Goal: Task Accomplishment & Management: Complete application form

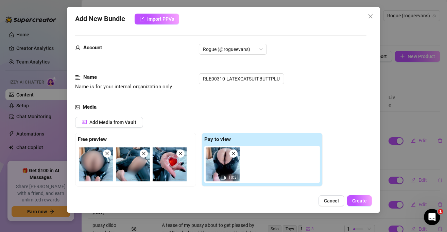
scroll to position [177, 0]
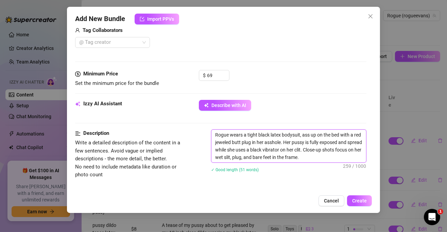
click at [325, 154] on textarea "Rogue wears a tight black latex bodysuit, ass up on the bed with a red jeweled …" at bounding box center [289, 146] width 155 height 33
click at [325, 139] on textarea "Rogue wears a tight black latex bodysuit, ass up on the bed with a red jeweled …" at bounding box center [289, 146] width 155 height 33
click at [333, 155] on textarea "Rogue wears a tight black latex bodysuit, ass up on the bed with a red jeweled …" at bounding box center [289, 146] width 155 height 33
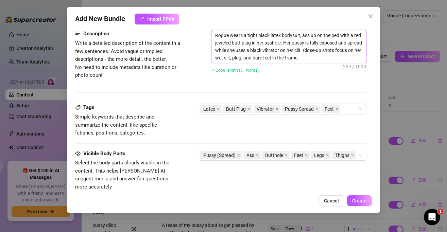
scroll to position [306, 0]
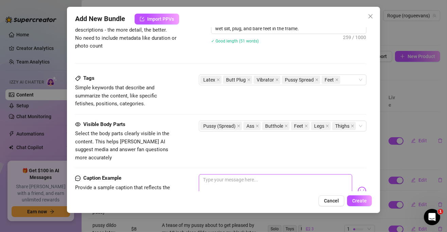
click at [270, 174] on textarea at bounding box center [275, 187] width 153 height 27
type textarea "M"
type textarea "MY"
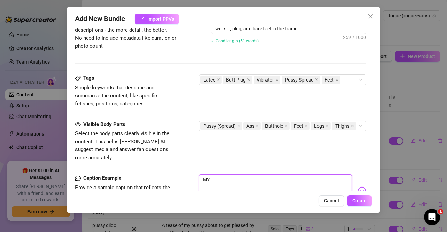
type textarea "MY"
type textarea "MY f"
type textarea "MY fi"
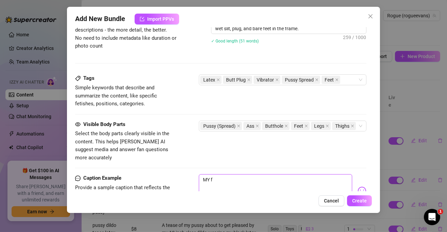
type textarea "MY fi"
type textarea "MY fir"
type textarea "MY firs"
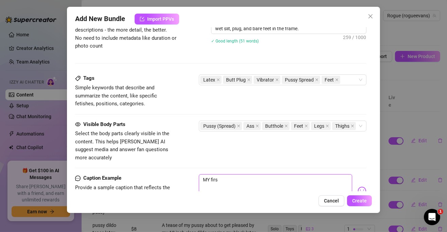
type textarea "MY first"
type textarea "MY first t"
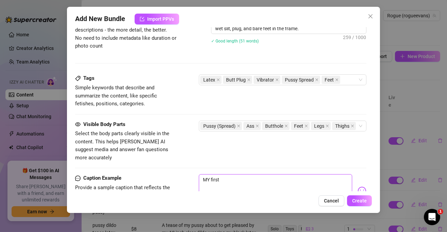
type textarea "MY first t"
type textarea "M"
type textarea "My"
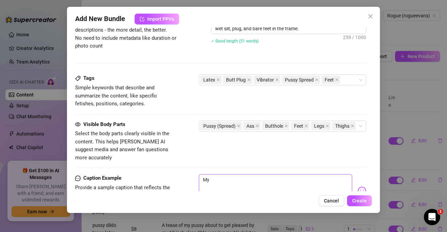
type textarea "My"
type textarea "My f"
type textarea "My fi"
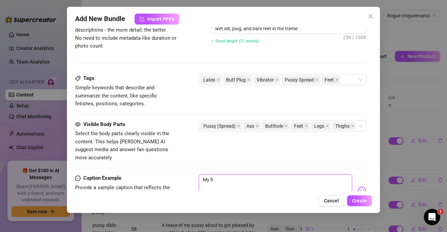
type textarea "My fir"
type textarea "My firs"
type textarea "My first"
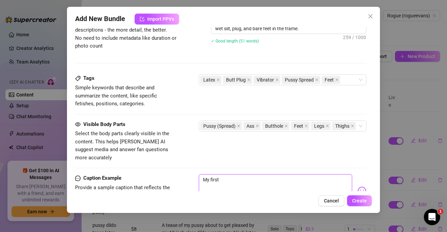
type textarea "My first"
type textarea "My first t"
type textarea "My first ti"
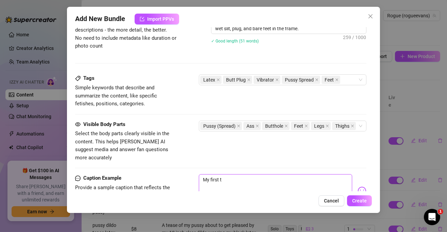
type textarea "My first ti"
type textarea "My first [PERSON_NAME]"
type textarea "My first time"
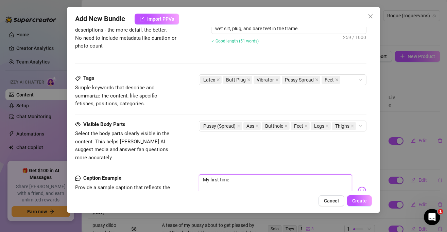
type textarea "My first time"
type textarea "My first time e"
type textarea "My first time ev"
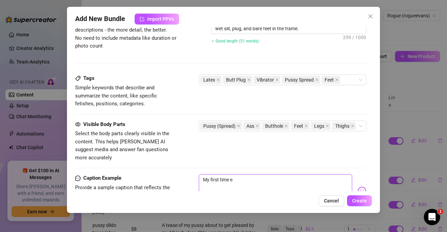
type textarea "My first time ev"
type textarea "My first time eve"
type textarea "My first time ever"
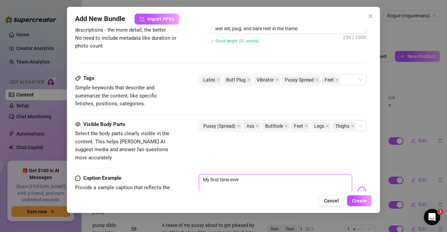
type textarea "My first time ever"
type textarea "My first time ever w"
type textarea "My first time ever we"
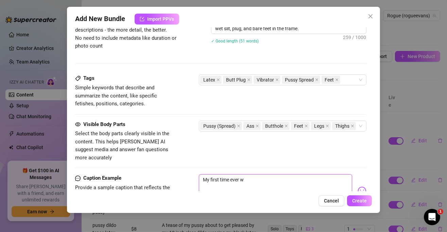
type textarea "My first time ever we"
type textarea "My first time ever wea"
type textarea "My first time ever wear"
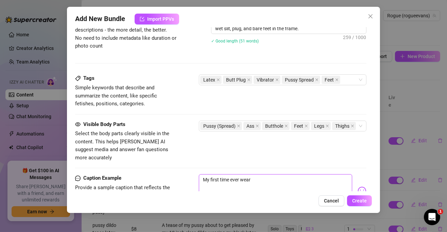
type textarea "My first time ever weari"
type textarea "My first time ever wearin"
type textarea "My first time ever wearing"
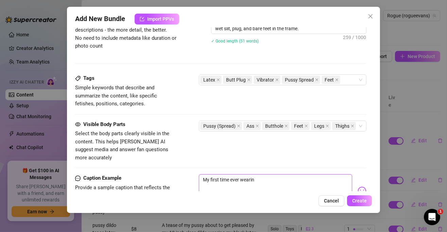
type textarea "My first time ever wearing"
type textarea "My first time ever wearing a"
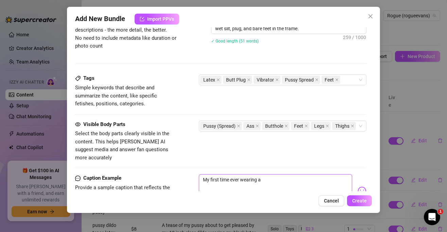
type textarea "My first time ever wearing a"
type textarea "My first time ever wearing a b"
type textarea "My first time ever wearing a bu"
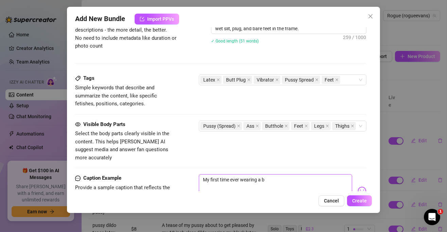
type textarea "My first time ever wearing a bu"
type textarea "My first time ever wearing a but"
type textarea "My first time ever wearing a butt"
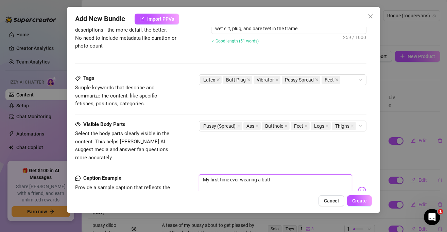
type textarea "My first time ever wearing a butt"
type textarea "My first time ever wearing a butt p"
type textarea "My first time ever wearing a butt pl"
type textarea "My first time ever wearing a butt plu"
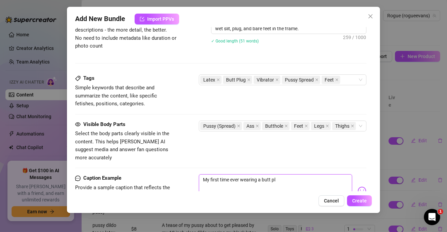
type textarea "My first time ever wearing a butt plu"
type textarea "My first time ever wearing a butt plug"
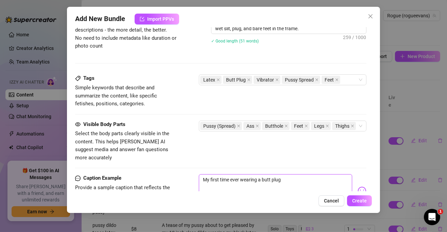
type textarea "My first time ever wearing a butt plug o"
type textarea "My first time ever wearing a butt plug on"
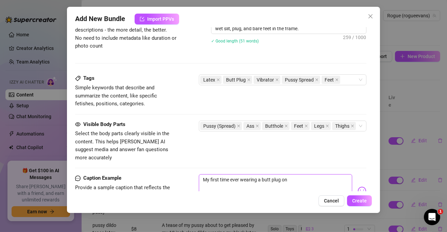
type textarea "My first time ever wearing a butt plug on"
type textarea "My first time ever wearing a butt plug on c"
type textarea "My first time ever wearing a butt plug on ca"
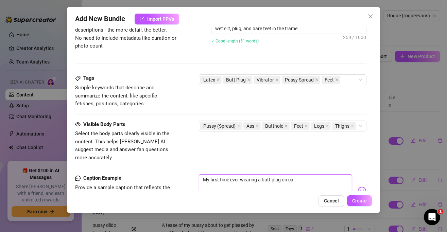
type textarea "My first time ever wearing a butt plug on cam"
type textarea "My first time ever wearing a butt plug on came"
type textarea "My first time ever wearing a butt plug on camer"
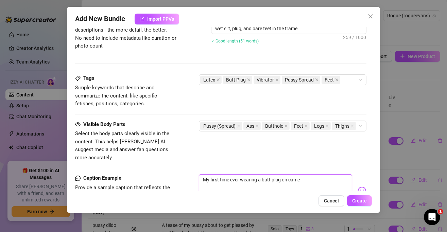
type textarea "My first time ever wearing a butt plug on camer"
type textarea "My first time ever wearing a butt plug on camera"
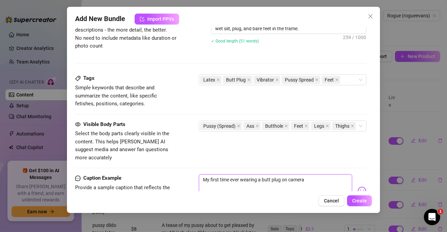
type textarea "My first time ever wearing a butt plug on camera f"
type textarea "My first time ever wearing a butt plug on camera fo"
type textarea "My first time ever wearing a butt plug on camera for"
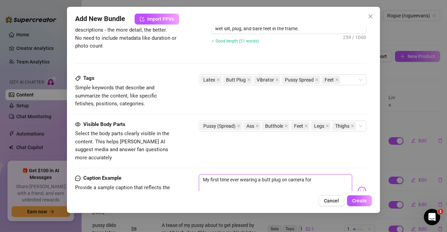
type textarea "My first time ever wearing a butt plug on camera for"
type textarea "My first time ever wearing a butt plug on camera for y"
type textarea "My first time ever wearing a butt plug on camera for yu"
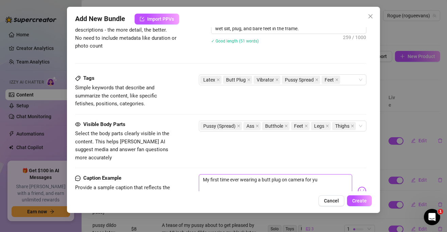
type textarea "My first time ever wearing a butt plug on camera for y"
type textarea "My first time ever wearing a butt plug on camera for yo"
type textarea "My first time ever wearing a butt plug on camera for you"
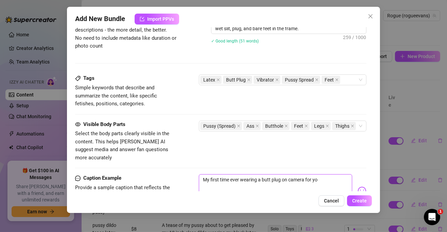
type textarea "My first time ever wearing a butt plug on camera for you"
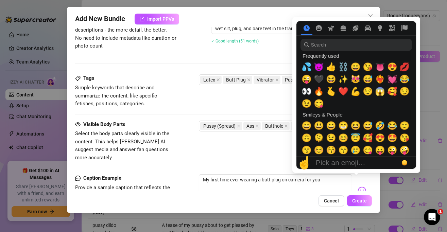
click at [358, 187] on img at bounding box center [362, 191] width 9 height 9
click at [404, 66] on span "💋" at bounding box center [405, 67] width 10 height 10
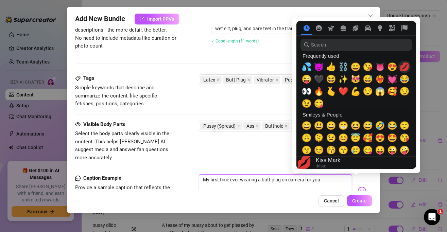
type textarea "My first time ever wearing a butt plug on camera for you 💋"
click at [254, 174] on textarea "My first time ever wearing a butt plug on camera for you 💋" at bounding box center [275, 187] width 153 height 27
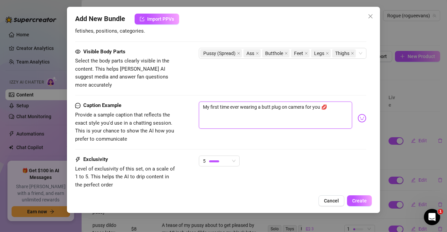
scroll to position [417, 0]
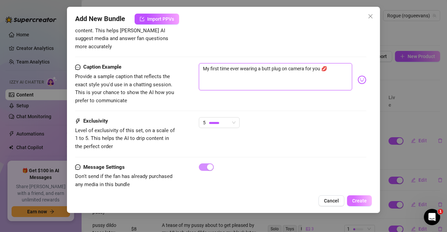
type textarea "My first time ever wearing a butt plug on camera for you 💋"
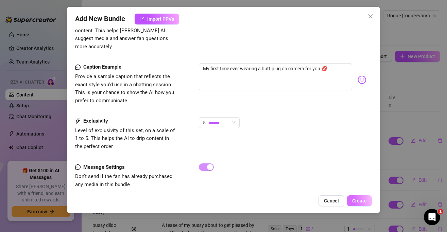
click at [358, 202] on span "Create" at bounding box center [359, 200] width 15 height 5
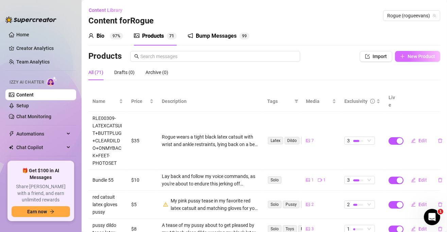
click at [409, 54] on span "New Product" at bounding box center [422, 56] width 28 height 5
type textarea "Type your message here..."
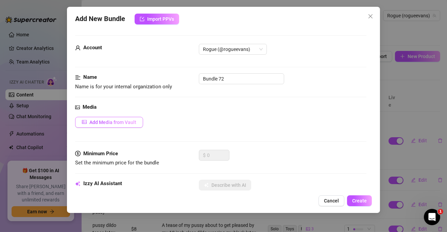
click at [118, 121] on span "Add Media from Vault" at bounding box center [112, 122] width 47 height 5
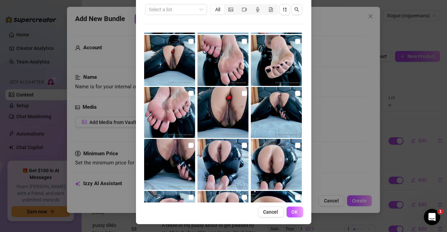
scroll to position [1471, 0]
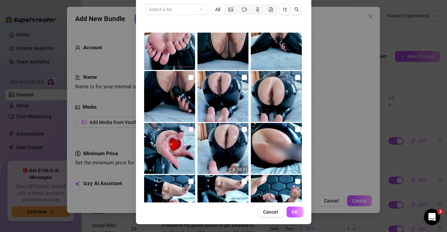
click at [188, 130] on input "checkbox" at bounding box center [190, 129] width 5 height 5
checkbox input "true"
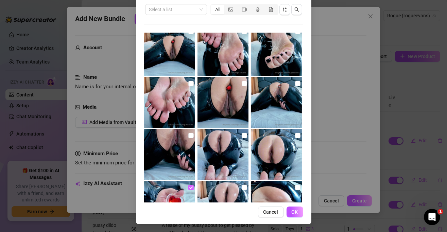
scroll to position [1403, 0]
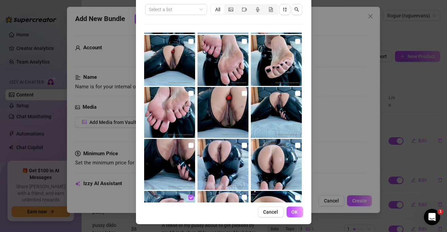
drag, startPoint x: 238, startPoint y: 94, endPoint x: 233, endPoint y: 104, distance: 12.0
click at [242, 94] on input "checkbox" at bounding box center [244, 93] width 5 height 5
checkbox input "true"
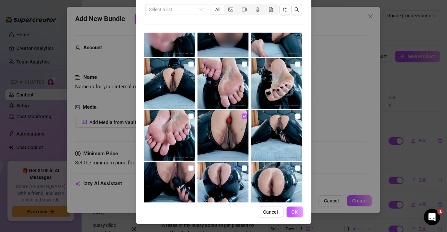
scroll to position [1369, 0]
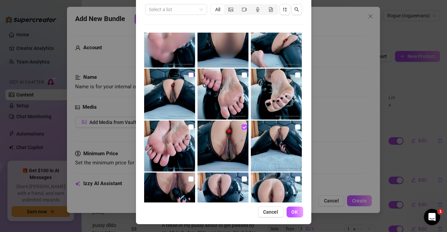
click at [188, 74] on input "checkbox" at bounding box center [190, 74] width 5 height 5
checkbox input "true"
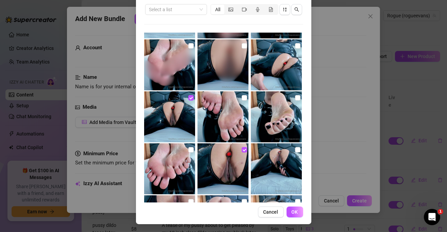
scroll to position [1334, 0]
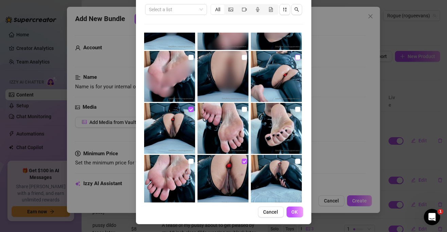
click at [295, 56] on input "checkbox" at bounding box center [297, 57] width 5 height 5
checkbox input "true"
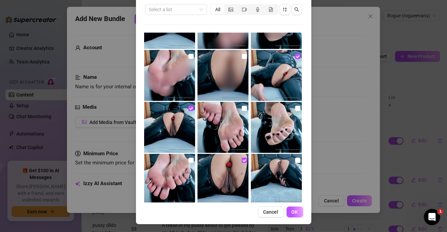
scroll to position [1233, 0]
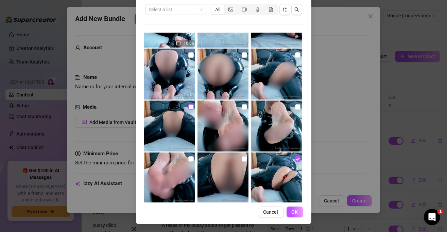
click at [188, 107] on input "checkbox" at bounding box center [190, 106] width 5 height 5
checkbox input "true"
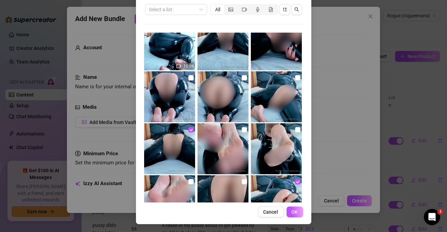
scroll to position [1199, 0]
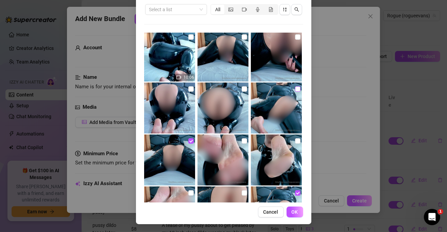
click at [295, 91] on input "checkbox" at bounding box center [297, 88] width 5 height 5
checkbox input "true"
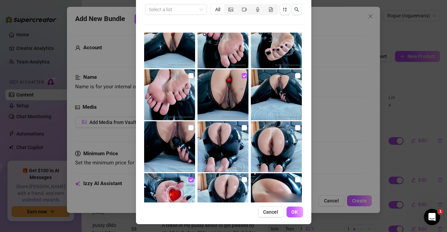
scroll to position [1437, 0]
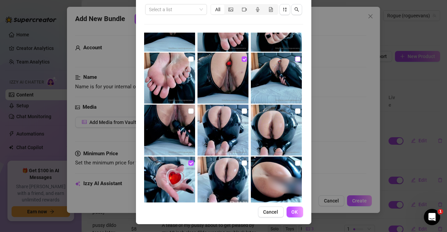
click at [295, 56] on input "checkbox" at bounding box center [297, 58] width 5 height 5
checkbox input "true"
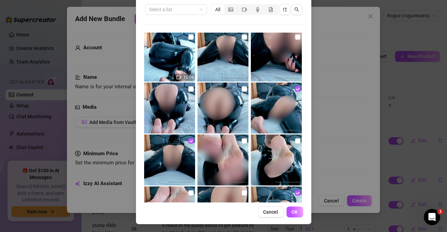
scroll to position [1164, 0]
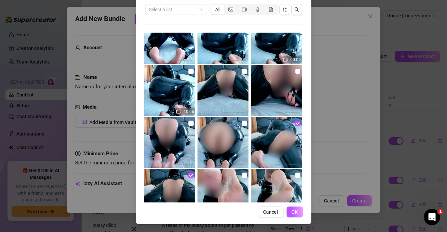
click at [295, 71] on input "checkbox" at bounding box center [297, 71] width 5 height 5
checkbox input "true"
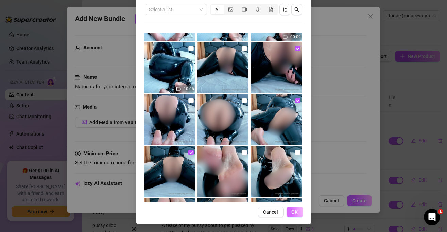
scroll to position [1199, 0]
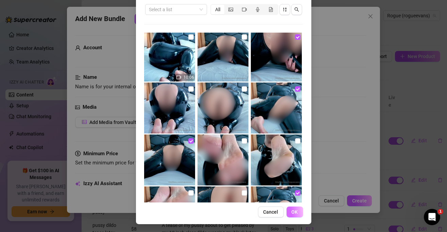
click at [294, 214] on span "OK" at bounding box center [295, 211] width 6 height 5
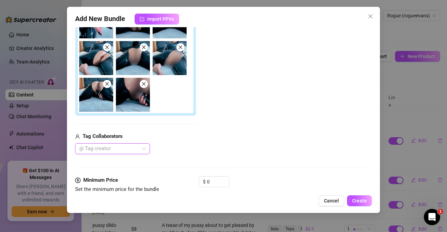
scroll to position [212, 0]
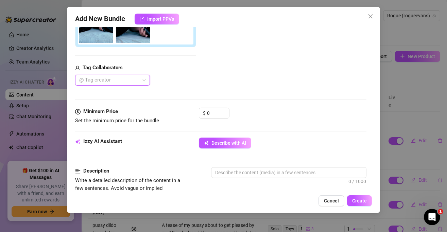
click at [220, 118] on div "$ 0" at bounding box center [214, 116] width 31 height 17
click at [217, 112] on input "0" at bounding box center [218, 113] width 22 height 10
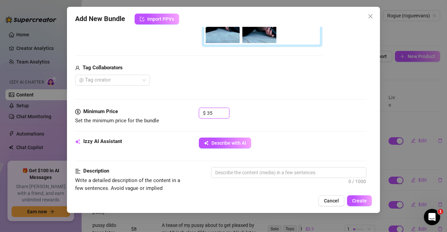
type input "35"
click at [270, 108] on div "$ 35" at bounding box center [283, 116] width 168 height 17
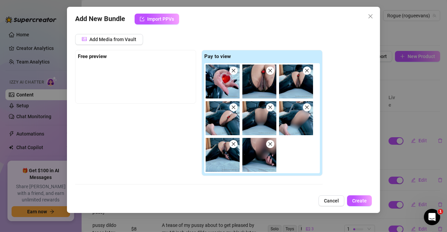
scroll to position [75, 0]
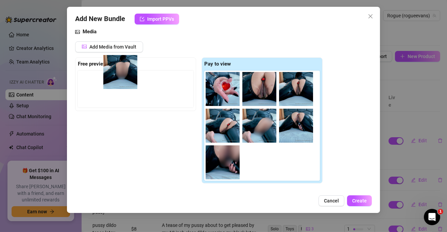
drag, startPoint x: 253, startPoint y: 123, endPoint x: 123, endPoint y: 84, distance: 136.0
click at [122, 84] on div "Free preview Pay to view" at bounding box center [199, 120] width 248 height 127
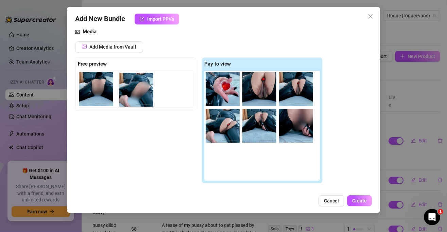
drag, startPoint x: 272, startPoint y: 128, endPoint x: 143, endPoint y: 90, distance: 134.4
click at [143, 90] on div "Free preview Pay to view" at bounding box center [199, 120] width 248 height 127
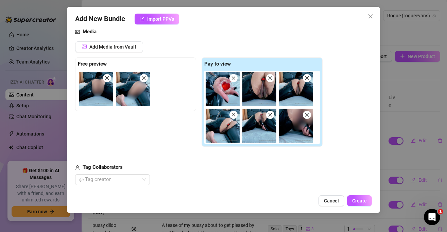
drag, startPoint x: 198, startPoint y: 82, endPoint x: 160, endPoint y: 72, distance: 38.9
click at [160, 72] on div "Free preview Pay to view" at bounding box center [199, 102] width 248 height 90
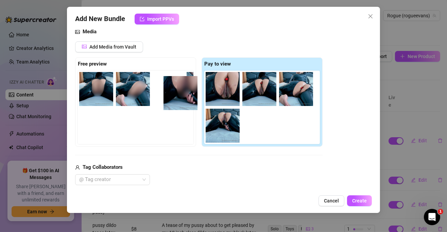
scroll to position [0, 0]
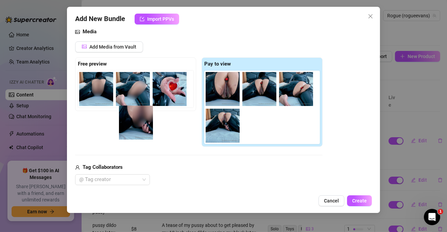
drag, startPoint x: 226, startPoint y: 101, endPoint x: 137, endPoint y: 124, distance: 92.1
click at [137, 124] on div "Free preview Pay to view" at bounding box center [199, 102] width 248 height 90
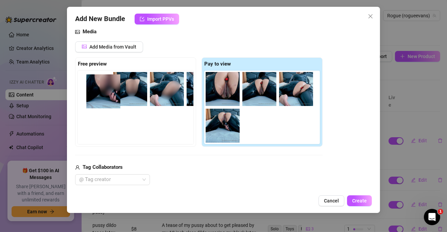
drag, startPoint x: 258, startPoint y: 137, endPoint x: 98, endPoint y: 98, distance: 164.5
click at [98, 98] on div "Free preview Pay to view" at bounding box center [199, 102] width 248 height 90
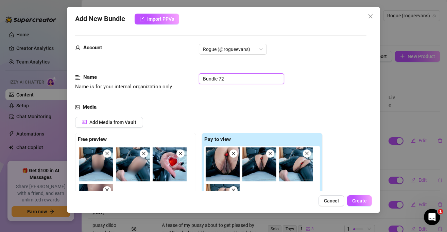
click at [232, 79] on input "Bundle 72" at bounding box center [241, 78] width 85 height 11
paste input "RLE00310-LATEXCATSUIT-BUTTPLUG+VIBRATOR+BENTOVER+REVERSECOWGIRL+FEET"
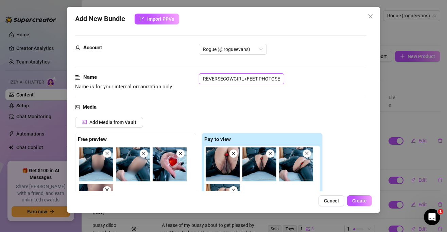
type input "RLE00310-LATEXCATSUIT-BUTTPLUG+VIBRATOR+BENTOVER+REVERSECOWGIRL+FEET PHOTOSET"
click at [323, 98] on div "Name Name is for your internal organization only RLE00310-LATEXCATSUIT-BUTTPLUG…" at bounding box center [220, 88] width 291 height 30
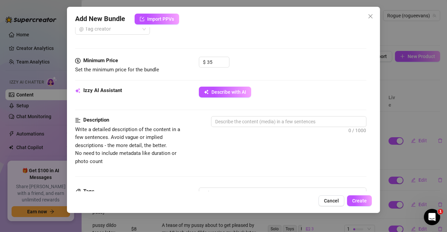
scroll to position [238, 0]
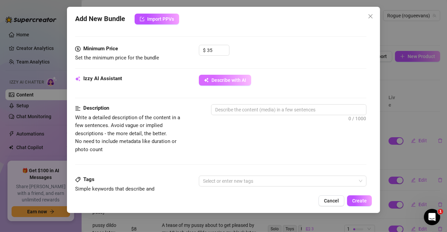
click at [231, 78] on span "Describe with AI" at bounding box center [229, 80] width 35 height 5
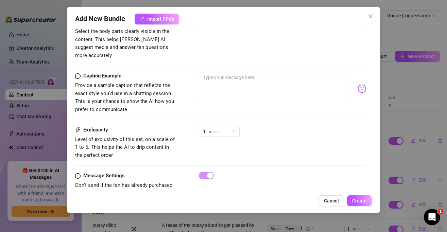
type textarea "Rogue"
type textarea "Rogue wears"
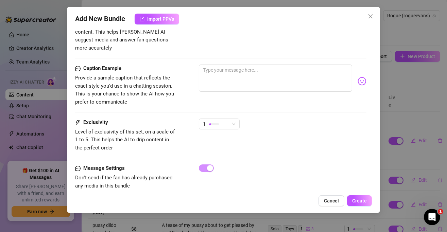
type textarea "Rogue wears a"
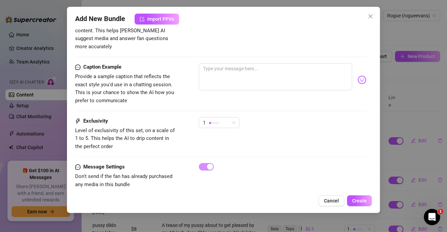
type textarea "Rogue wears a tight"
type textarea "Rogue wears a tight black"
type textarea "Rogue wears a tight black latex"
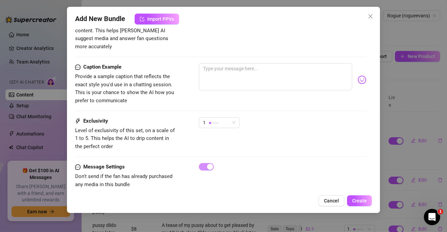
type textarea "Rogue wears a tight black latex"
type textarea "Rogue wears a tight black latex catsuit"
type textarea "Rogue wears a tight black latex catsuit with"
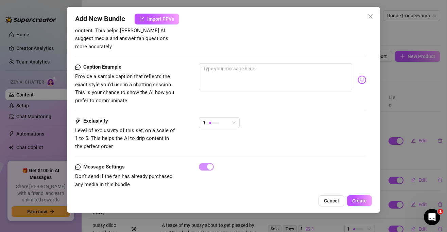
type textarea "Rogue wears a tight black latex catsuit with the"
type textarea "Rogue wears a tight black latex catsuit with the ass"
type textarea "Rogue wears a tight black latex catsuit with the ass cut"
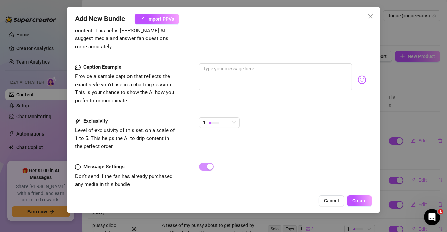
type textarea "Rogue wears a tight black latex catsuit with the ass cut"
type textarea "Rogue wears a tight black latex catsuit with the ass cut out,"
type textarea "Rogue wears a tight black latex catsuit with the ass cut out, showing"
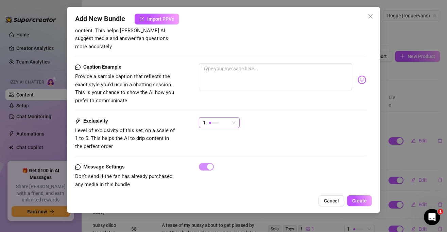
type textarea "[PERSON_NAME] wears a tight black latex catsuit with the ass cut out, showing h…"
type textarea "Rogue wears a tight black latex catsuit with the ass cut out, showing her spread"
click at [223, 118] on div "1" at bounding box center [216, 123] width 27 height 10
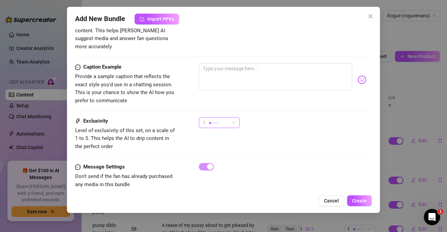
type textarea "Rogue wears a tight black latex catsuit with the ass cut out, showing her sprea…"
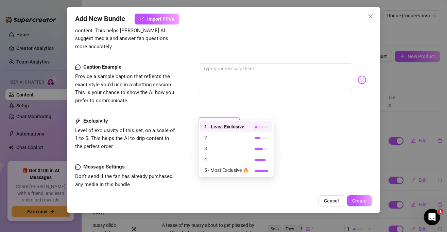
type textarea "Rogue wears a tight black latex catsuit with the ass cut out, showing her sprea…"
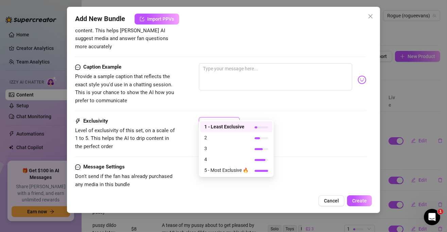
type textarea "Rogue wears a tight black latex catsuit with the ass cut out, showing her sprea…"
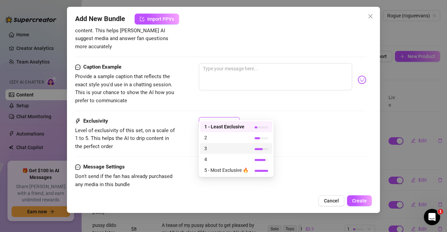
type textarea "Rogue wears a tight black latex catsuit with the ass cut out, showing her sprea…"
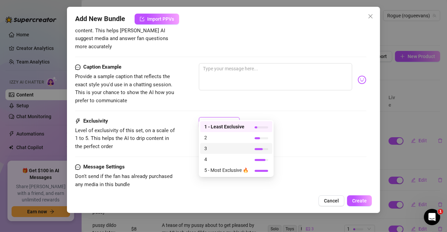
type textarea "Rogue wears a tight black latex catsuit with the ass cut out, showing her sprea…"
click at [226, 149] on span "3" at bounding box center [226, 148] width 44 height 7
type textarea "Rogue wears a tight black latex catsuit with the ass cut out, showing her sprea…"
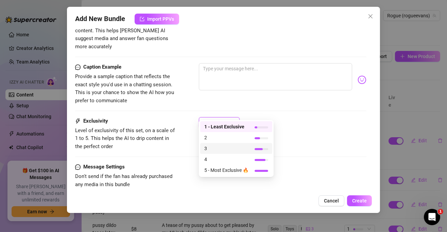
type textarea "Rogue wears a tight black latex catsuit with the ass cut out, showing her sprea…"
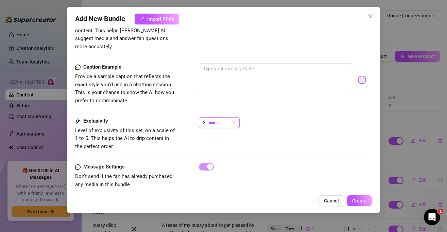
type textarea "Rogue wears a tight black latex catsuit with the ass cut out, showing her sprea…"
click at [292, 136] on div "Exclusivity Level of exclusivity of this set, on a scale of 1 to 5. This helps …" at bounding box center [220, 133] width 291 height 33
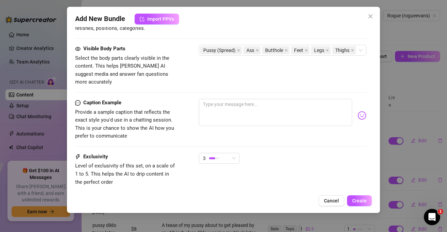
scroll to position [460, 0]
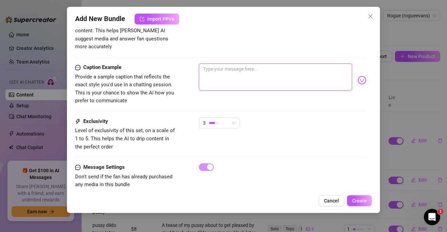
click at [258, 71] on textarea at bounding box center [275, 77] width 153 height 27
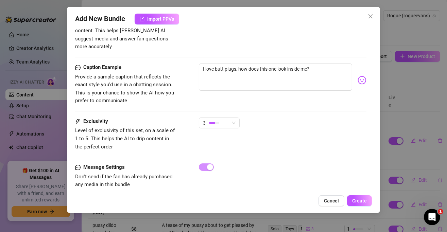
click at [358, 76] on img at bounding box center [362, 80] width 9 height 9
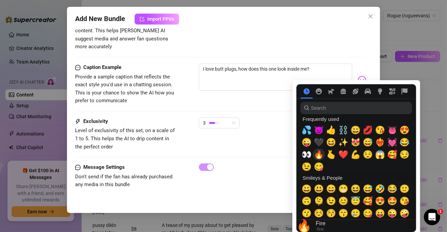
click at [318, 154] on span "🔥" at bounding box center [319, 155] width 10 height 10
click at [305, 154] on span "👀" at bounding box center [307, 155] width 10 height 10
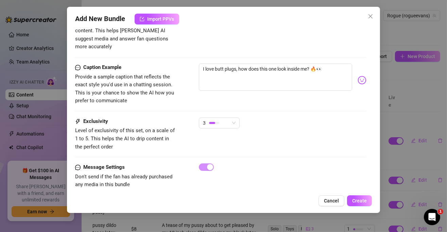
click at [267, 143] on div "Exclusivity Level of exclusivity of this set, on a scale of 1 to 5. This helps …" at bounding box center [220, 141] width 291 height 46
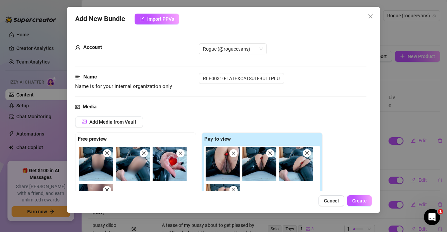
scroll to position [0, 0]
click at [358, 202] on span "Create" at bounding box center [359, 200] width 15 height 5
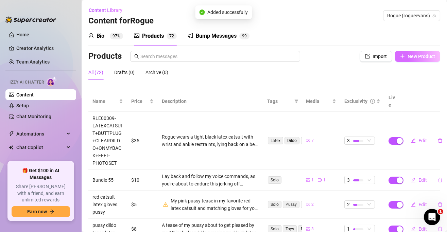
click at [408, 56] on span "New Product" at bounding box center [422, 56] width 28 height 5
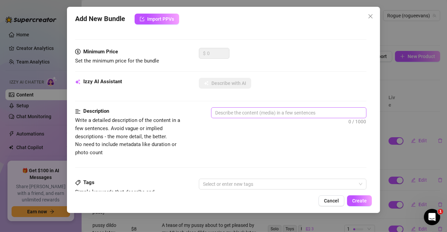
scroll to position [34, 0]
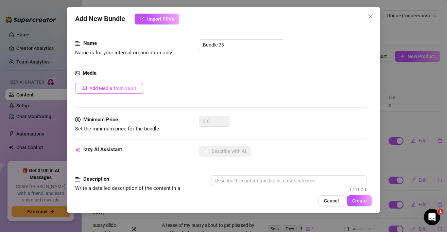
click at [125, 90] on span "Add Media from Vault" at bounding box center [112, 88] width 47 height 5
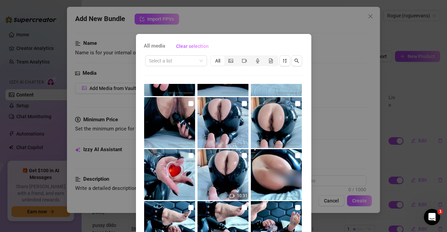
scroll to position [1496, 0]
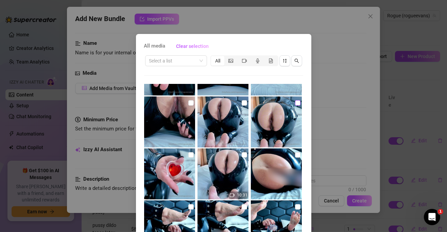
click at [295, 103] on input "checkbox" at bounding box center [297, 102] width 5 height 5
click at [242, 101] on input "checkbox" at bounding box center [244, 102] width 5 height 5
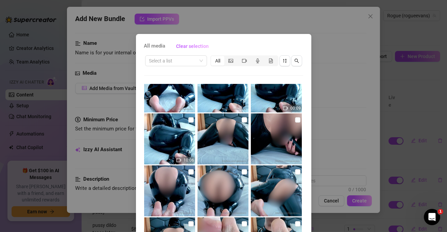
scroll to position [1156, 0]
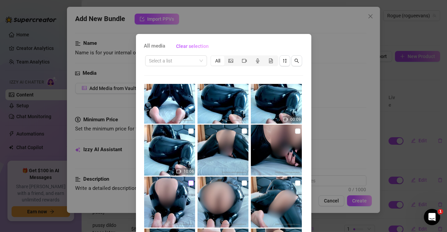
click at [188, 182] on input "checkbox" at bounding box center [190, 183] width 5 height 5
click at [242, 182] on input "checkbox" at bounding box center [244, 183] width 5 height 5
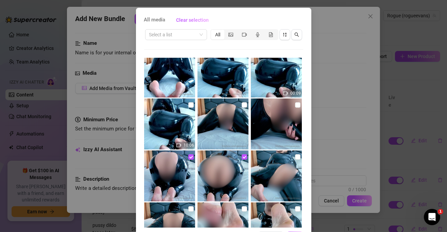
scroll to position [51, 0]
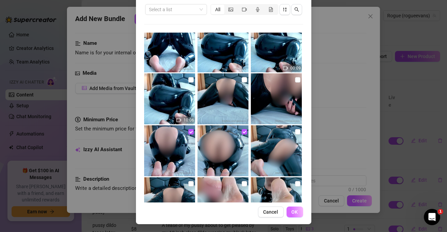
click at [293, 209] on span "OK" at bounding box center [295, 211] width 6 height 5
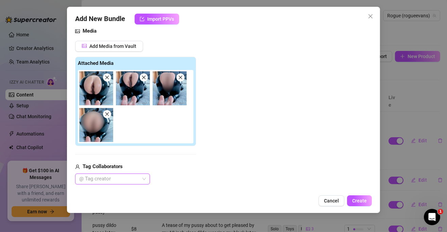
scroll to position [136, 0]
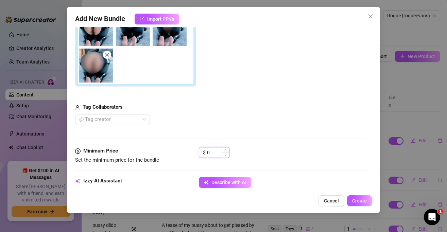
click at [214, 150] on input "0" at bounding box center [218, 153] width 22 height 10
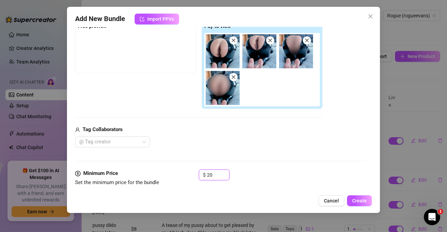
scroll to position [102, 0]
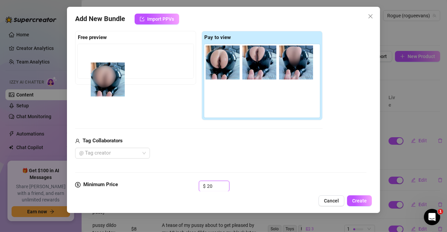
drag, startPoint x: 223, startPoint y: 109, endPoint x: 105, endPoint y: 89, distance: 119.4
click at [105, 89] on div "Free preview Pay to view" at bounding box center [199, 76] width 248 height 90
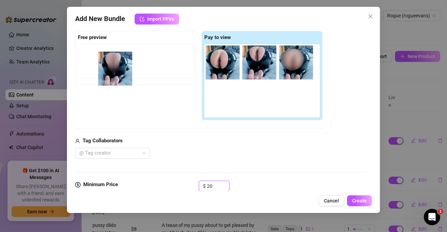
drag, startPoint x: 302, startPoint y: 59, endPoint x: 115, endPoint y: 64, distance: 187.8
click at [114, 63] on div "Free preview Pay to view" at bounding box center [199, 76] width 248 height 90
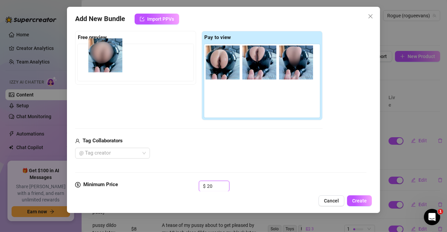
drag, startPoint x: 194, startPoint y: 84, endPoint x: 111, endPoint y: 56, distance: 87.5
click at [109, 54] on div "Free preview Pay to view" at bounding box center [199, 76] width 248 height 90
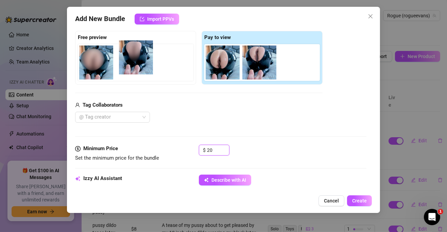
drag, startPoint x: 295, startPoint y: 67, endPoint x: 133, endPoint y: 61, distance: 162.7
click at [133, 61] on div "Free preview Pay to view" at bounding box center [199, 58] width 248 height 54
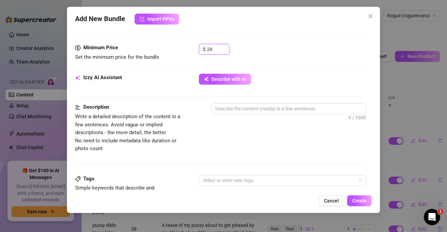
scroll to position [204, 0]
click at [221, 77] on span "Describe with AI" at bounding box center [229, 78] width 35 height 5
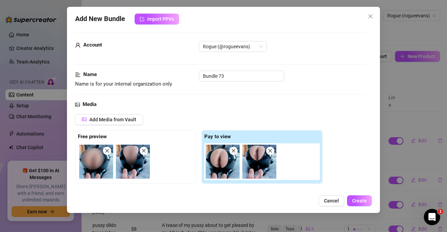
scroll to position [0, 0]
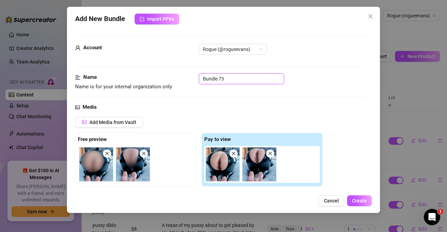
click at [231, 83] on input "Bundle 73" at bounding box center [241, 78] width 85 height 11
paste input "RLE00310-LATEXCATSUIT-BUTTPLUG+VIBRATOR+BENTOVER+REVERSECOWGIRL+FEET"
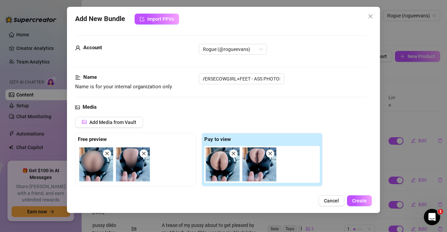
click at [276, 104] on div "Media" at bounding box center [220, 107] width 291 height 8
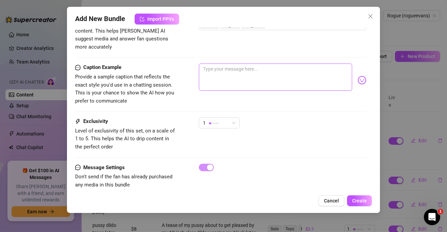
scroll to position [417, 0]
click at [245, 63] on textarea at bounding box center [275, 76] width 153 height 27
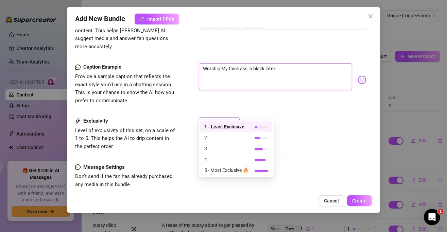
click at [231, 118] on span "1" at bounding box center [219, 123] width 33 height 10
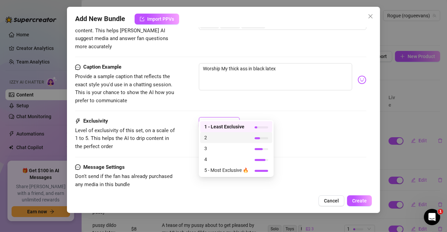
click at [229, 139] on span "2" at bounding box center [226, 137] width 44 height 7
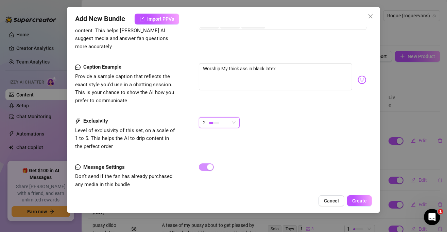
click at [253, 122] on div "2 2" at bounding box center [283, 125] width 168 height 17
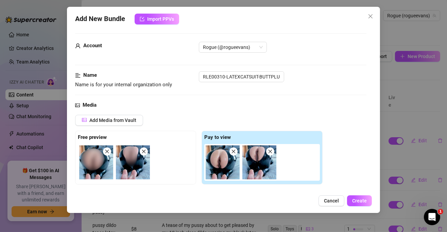
scroll to position [0, 0]
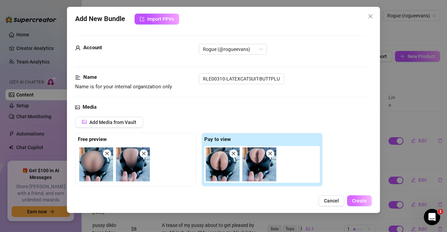
click at [363, 205] on button "Create" at bounding box center [359, 201] width 25 height 11
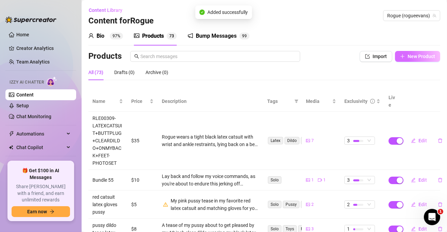
click at [409, 55] on span "New Product" at bounding box center [422, 56] width 28 height 5
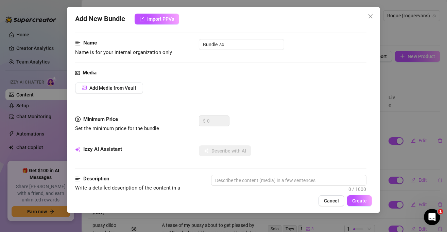
scroll to position [34, 0]
click at [111, 82] on div "Media Add Media from Vault" at bounding box center [220, 92] width 291 height 47
click at [120, 89] on span "Add Media from Vault" at bounding box center [112, 88] width 47 height 5
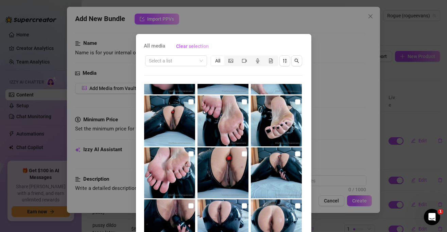
scroll to position [1394, 0]
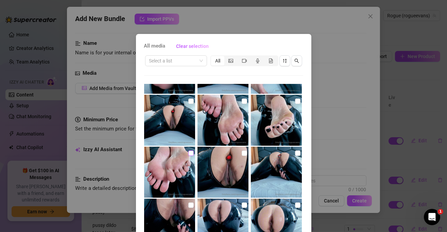
click at [188, 151] on input "checkbox" at bounding box center [190, 153] width 5 height 5
click at [295, 100] on input "checkbox" at bounding box center [297, 101] width 5 height 5
click at [242, 100] on input "checkbox" at bounding box center [244, 101] width 5 height 5
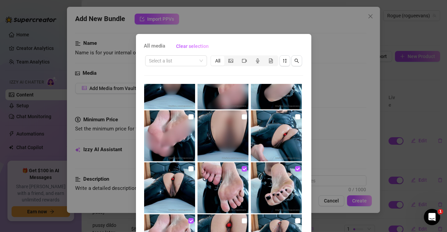
scroll to position [1292, 0]
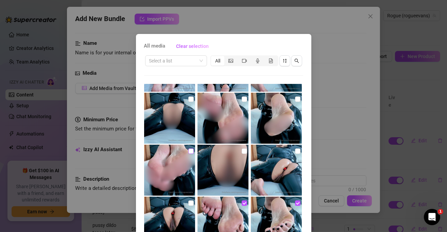
click at [188, 150] on input "checkbox" at bounding box center [190, 151] width 5 height 5
click at [295, 99] on input "checkbox" at bounding box center [297, 99] width 5 height 5
click at [242, 98] on input "checkbox" at bounding box center [244, 99] width 5 height 5
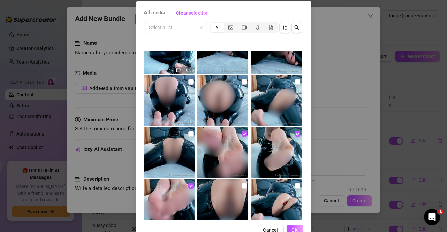
scroll to position [51, 0]
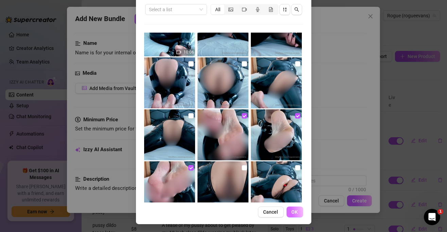
click at [292, 214] on span "OK" at bounding box center [295, 211] width 6 height 5
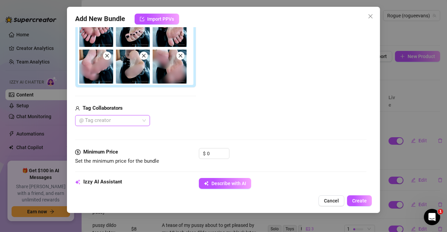
scroll to position [136, 0]
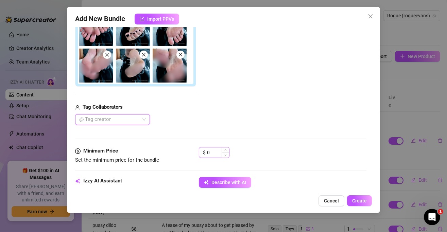
click at [224, 153] on span "Decrease Value" at bounding box center [225, 155] width 7 height 5
drag, startPoint x: 224, startPoint y: 151, endPoint x: 214, endPoint y: 153, distance: 10.6
click at [224, 153] on span "Decrease Value" at bounding box center [225, 155] width 7 height 5
click at [212, 153] on input "0" at bounding box center [218, 153] width 22 height 10
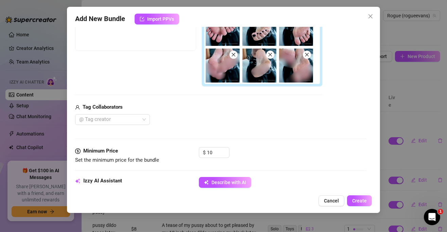
click at [239, 131] on div "Media Add Media from Vault Free preview Pay to view Tag Collaborators @ Tag cre…" at bounding box center [220, 58] width 291 height 180
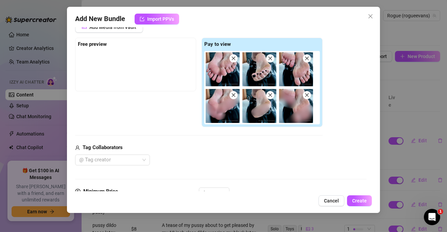
scroll to position [68, 0]
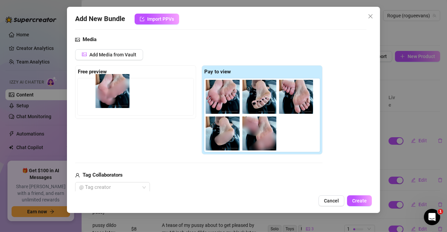
drag, startPoint x: 222, startPoint y: 141, endPoint x: 104, endPoint y: 96, distance: 126.5
click at [104, 96] on div "Free preview Pay to view" at bounding box center [199, 110] width 248 height 90
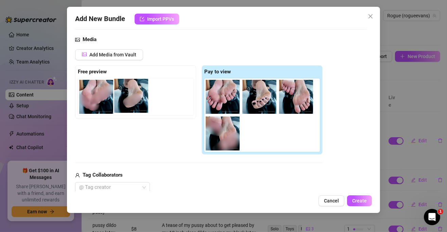
drag, startPoint x: 234, startPoint y: 130, endPoint x: 141, endPoint y: 89, distance: 101.7
click at [136, 89] on div "Free preview Pay to view" at bounding box center [199, 110] width 248 height 90
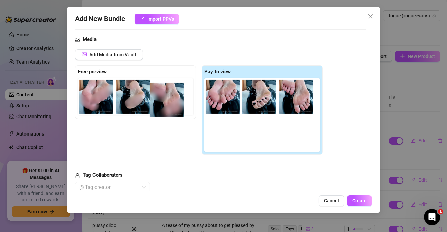
drag, startPoint x: 216, startPoint y: 127, endPoint x: 159, endPoint y: 92, distance: 66.1
click at [159, 92] on div "Free preview Pay to view" at bounding box center [199, 110] width 248 height 90
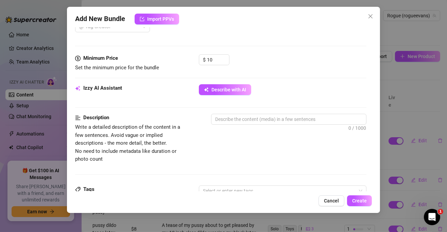
scroll to position [204, 0]
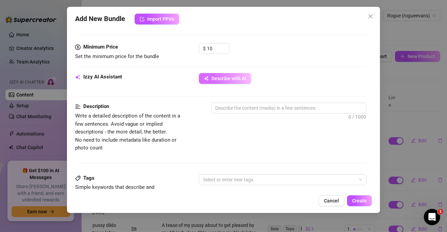
click at [245, 81] on button "Describe with AI" at bounding box center [225, 78] width 52 height 11
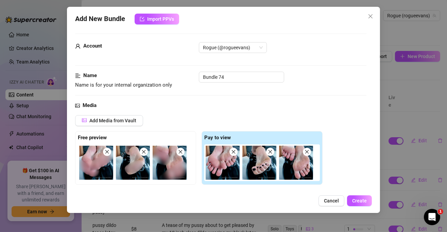
scroll to position [0, 0]
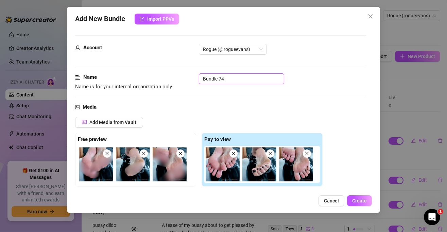
click at [209, 84] on input "Bundle 74" at bounding box center [241, 78] width 85 height 11
paste input "RLE00310-LATEXCATSUIT-BUTTPLUG+VIBRATOR+BENTOVER+REVERSECOWGIRL+FEET"
drag, startPoint x: 266, startPoint y: 80, endPoint x: 226, endPoint y: 78, distance: 39.8
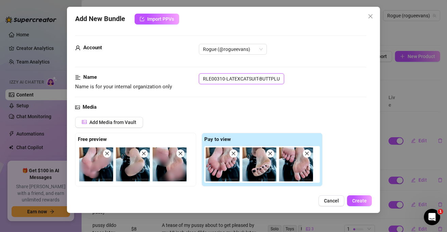
click at [226, 78] on input "RLE00310-LATEXCATSUIT-BUTTPLUG+VIBRATOR+BENTOVER+REVERSECOWGIRL+FEET" at bounding box center [241, 78] width 85 height 11
click at [258, 80] on input "RLE00310+FEET" at bounding box center [241, 78] width 85 height 11
click at [303, 89] on div "Name Name is for your internal organization only RLE00310+FEET-PICS" at bounding box center [220, 81] width 291 height 17
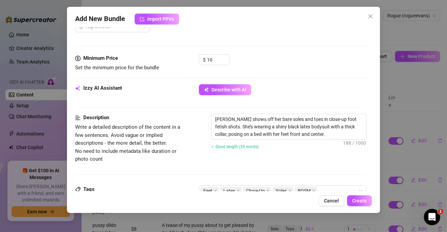
scroll to position [204, 0]
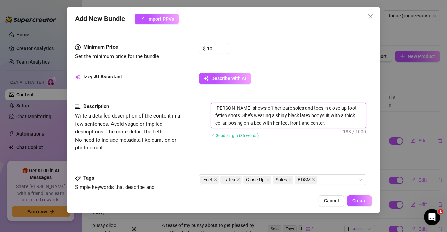
click at [331, 121] on textarea "[PERSON_NAME] shows off her bare soles and toes in close-up foot fetish shots. …" at bounding box center [289, 115] width 155 height 25
drag, startPoint x: 333, startPoint y: 114, endPoint x: 360, endPoint y: 112, distance: 27.2
click at [360, 112] on textarea "[PERSON_NAME] shows off her bare soles and toes in close-up foot fetish shots. …" at bounding box center [289, 115] width 155 height 25
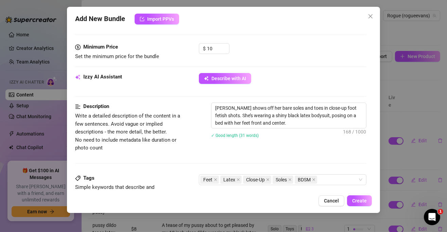
click at [325, 143] on div "[PERSON_NAME] shows off her bare soles and toes in close-up foot fetish shots. …" at bounding box center [288, 125] width 155 height 44
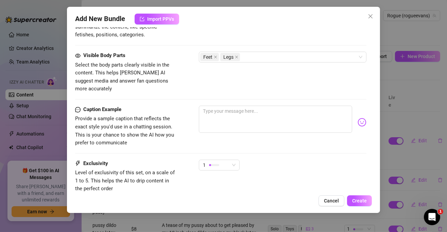
scroll to position [408, 0]
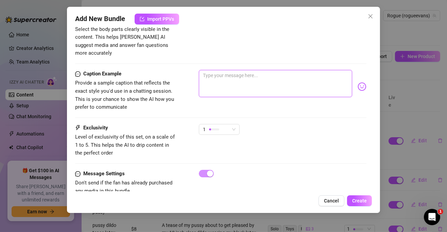
click at [268, 80] on textarea at bounding box center [275, 83] width 153 height 27
click at [362, 199] on span "Create" at bounding box center [359, 200] width 15 height 5
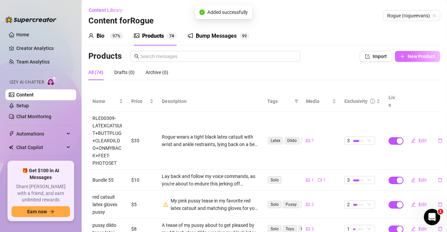
click at [408, 56] on span "New Product" at bounding box center [422, 56] width 28 height 5
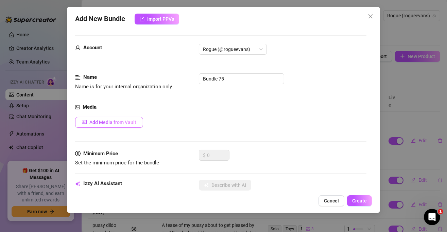
click at [118, 125] on button "Add Media from Vault" at bounding box center [109, 122] width 68 height 11
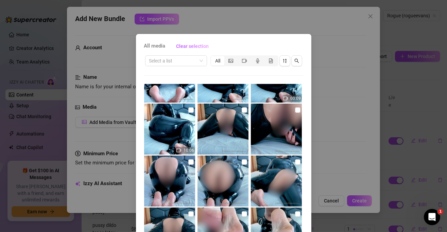
scroll to position [1156, 0]
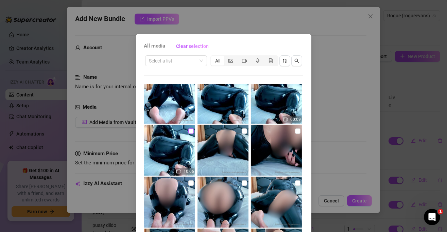
click at [188, 131] on input "checkbox" at bounding box center [190, 131] width 5 height 5
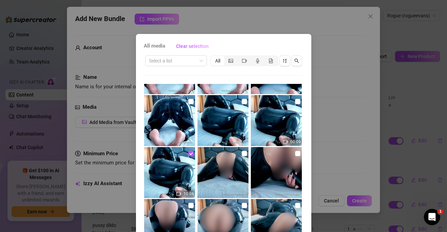
scroll to position [1122, 0]
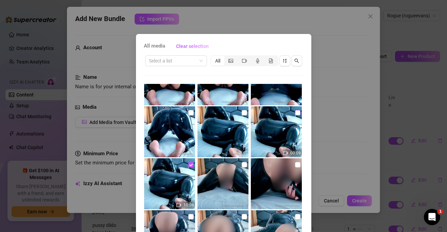
click at [295, 112] on input "checkbox" at bounding box center [297, 112] width 5 height 5
click at [242, 113] on input "checkbox" at bounding box center [244, 112] width 5 height 5
click at [188, 113] on input "checkbox" at bounding box center [190, 112] width 5 height 5
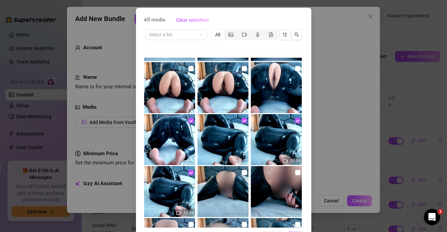
scroll to position [51, 0]
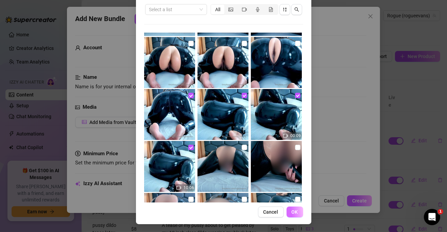
click at [292, 211] on span "OK" at bounding box center [295, 211] width 6 height 5
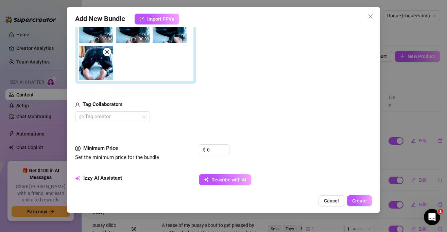
scroll to position [178, 0]
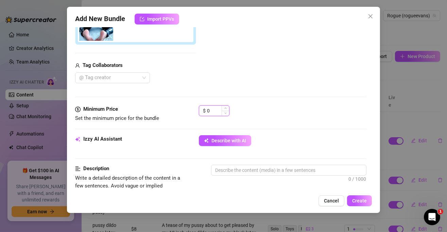
click at [219, 109] on input "0" at bounding box center [218, 111] width 22 height 10
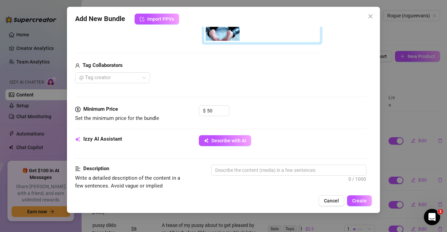
click at [256, 109] on div "$ 50" at bounding box center [283, 113] width 168 height 17
click at [249, 139] on button "Describe with AI" at bounding box center [225, 140] width 52 height 11
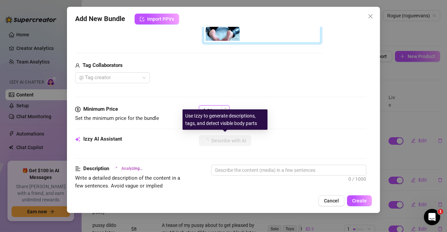
click at [222, 108] on div "50" at bounding box center [218, 111] width 22 height 10
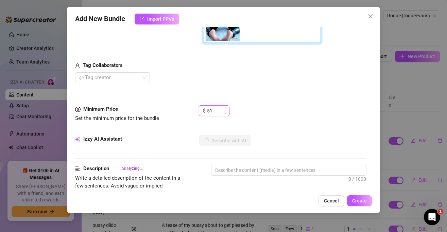
click at [222, 108] on span "Increase Value" at bounding box center [225, 108] width 7 height 5
click at [217, 112] on input "51" at bounding box center [218, 111] width 22 height 10
click at [276, 107] on div "$ 44" at bounding box center [283, 113] width 168 height 17
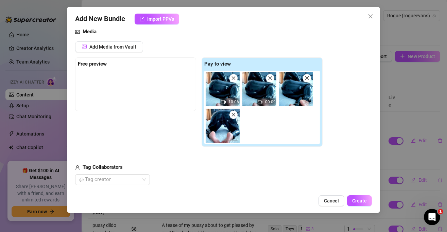
scroll to position [42, 0]
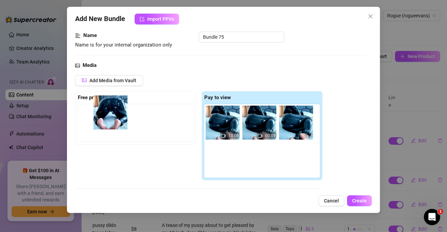
drag, startPoint x: 214, startPoint y: 160, endPoint x: 110, endPoint y: 117, distance: 112.5
click at [110, 117] on div "Free preview Pay to view 10:06 00:09" at bounding box center [199, 136] width 248 height 90
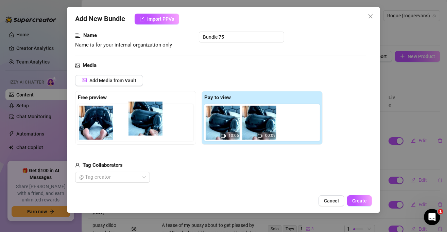
drag, startPoint x: 285, startPoint y: 128, endPoint x: 135, endPoint y: 125, distance: 149.7
click at [135, 125] on div "Free preview Pay to view 10:06 00:09" at bounding box center [199, 118] width 248 height 54
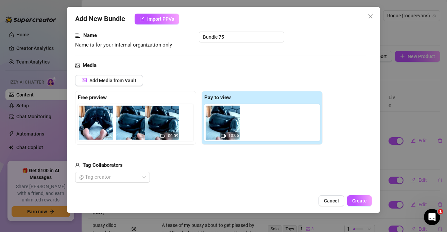
drag, startPoint x: 266, startPoint y: 124, endPoint x: 165, endPoint y: 124, distance: 101.0
click at [165, 124] on div "Free preview Pay to view 10:06 00:09" at bounding box center [199, 118] width 248 height 54
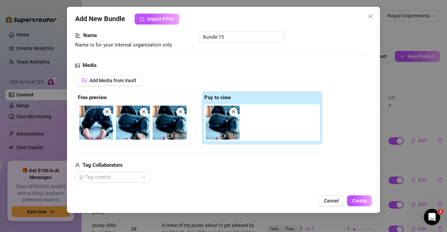
click at [241, 166] on div "Tag Collaborators" at bounding box center [199, 166] width 248 height 8
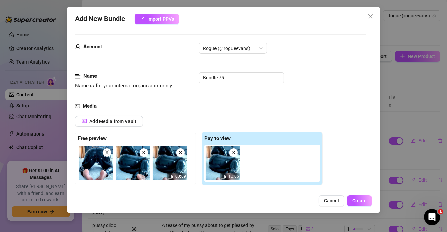
scroll to position [0, 0]
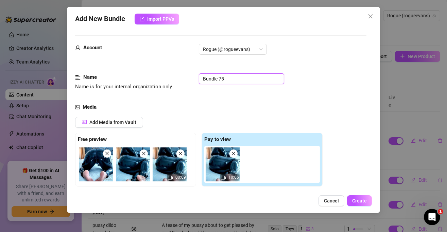
click at [220, 81] on input "Bundle 75" at bounding box center [241, 78] width 85 height 11
paste input "RLE00311-LATEXCATSUIT+ASSWORSHIP+MASTURBATION+BENTOVER"
click at [266, 98] on div "Name Name is for your internal organization only RLE00311-LATEXCATSUIT+ASSWORSH…" at bounding box center [220, 88] width 291 height 30
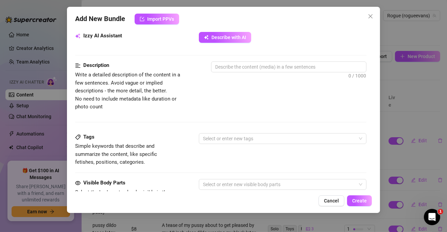
scroll to position [211, 0]
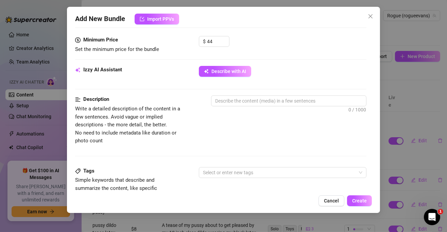
click at [223, 64] on div "Minimum Price Set the minimum price for the bundle $ 44" at bounding box center [220, 51] width 291 height 30
click at [226, 72] on span "Describe with AI" at bounding box center [229, 71] width 35 height 5
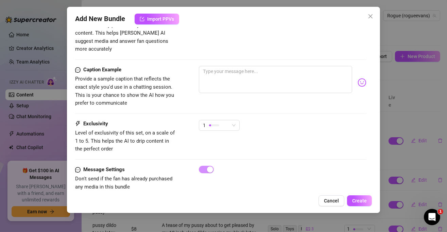
scroll to position [415, 0]
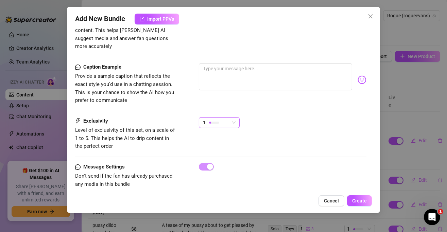
click at [218, 119] on div at bounding box center [214, 122] width 10 height 6
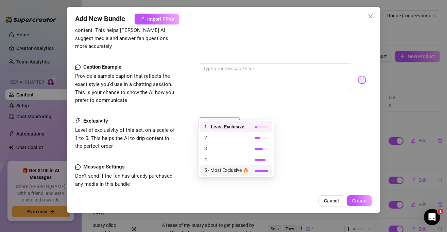
click at [228, 170] on span "5 - Most Exclusive 🔥" at bounding box center [226, 170] width 44 height 7
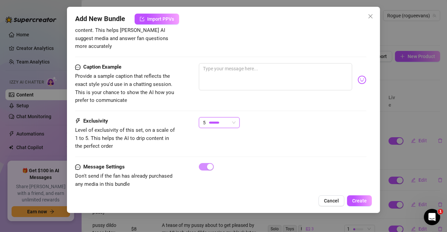
click at [316, 140] on div "Exclusivity Level of exclusivity of this set, on a scale of 1 to 5. This helps …" at bounding box center [220, 133] width 291 height 33
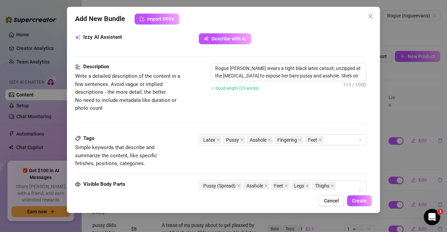
scroll to position [245, 0]
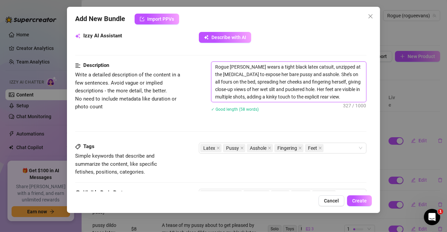
click at [317, 80] on textarea "Rogue [PERSON_NAME] wears a tight black latex catsuit, unzipped at the [MEDICAL…" at bounding box center [289, 82] width 155 height 40
drag, startPoint x: 316, startPoint y: 80, endPoint x: 322, endPoint y: 80, distance: 6.8
click at [322, 80] on textarea "Rogue [PERSON_NAME] wears a tight black latex catsuit, unzipped at the [MEDICAL…" at bounding box center [289, 82] width 155 height 40
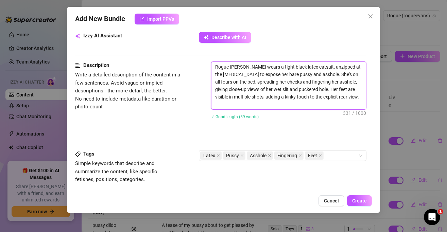
click at [315, 100] on textarea "Rogue [PERSON_NAME] wears a tight black latex catsuit, unzipped at the [MEDICAL…" at bounding box center [289, 86] width 155 height 48
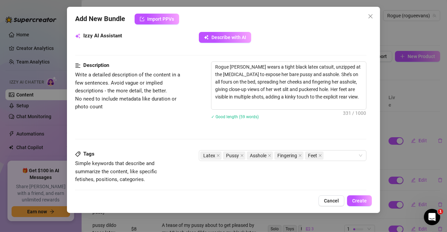
click at [305, 113] on div "✓ Good length (59 words)" at bounding box center [288, 116] width 155 height 7
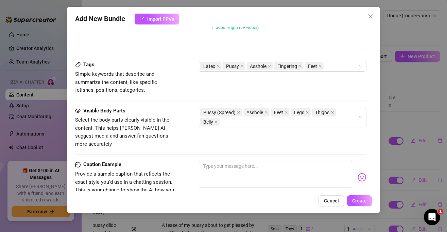
scroll to position [347, 0]
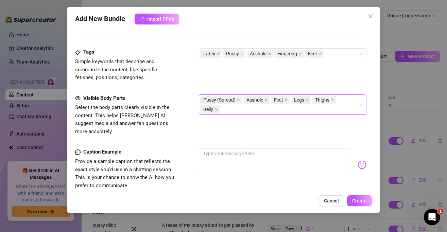
click at [301, 112] on div "Pussy (Spread) Asshole Feet Legs Thighs Belly" at bounding box center [279, 104] width 158 height 19
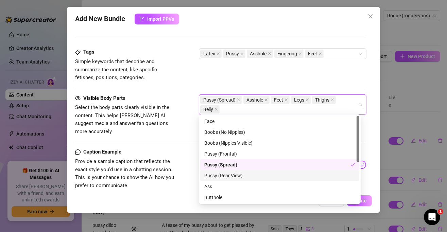
click at [261, 178] on div "Pussy (Rear View)" at bounding box center [279, 175] width 151 height 7
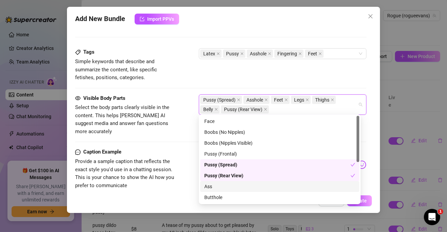
click at [213, 185] on div "Ass" at bounding box center [279, 186] width 151 height 7
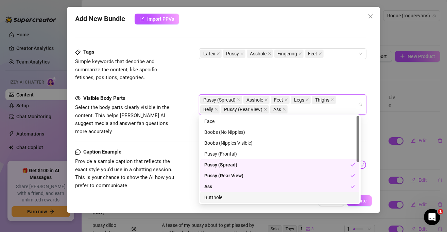
click at [218, 198] on div "Butthole" at bounding box center [279, 197] width 151 height 7
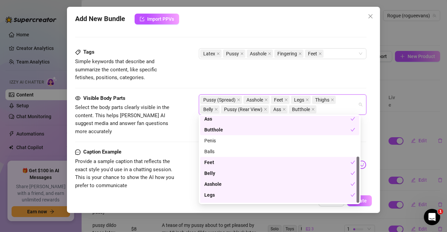
scroll to position [76, 0]
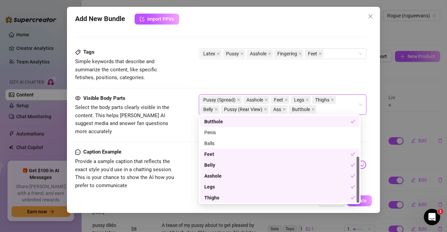
click at [219, 69] on div "Tags Simple keywords that describe and summarize the content, like specific fet…" at bounding box center [220, 64] width 291 height 33
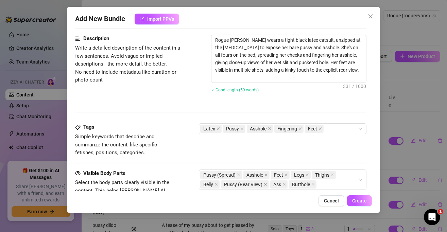
scroll to position [374, 0]
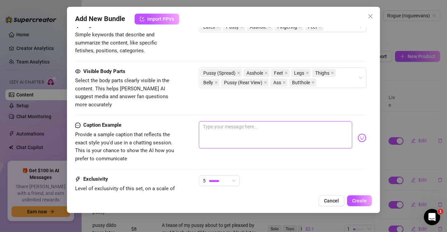
click at [286, 134] on textarea at bounding box center [275, 134] width 153 height 27
click at [218, 129] on textarea at bounding box center [275, 134] width 153 height 27
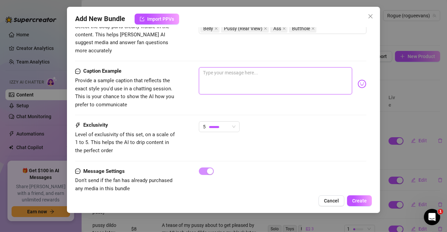
scroll to position [432, 0]
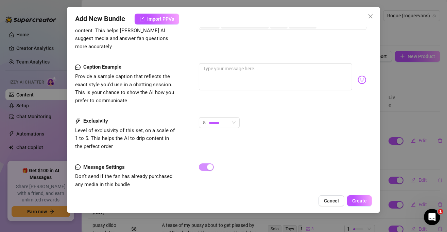
click at [310, 117] on div "5" at bounding box center [283, 125] width 168 height 17
click at [309, 133] on div "Exclusivity Level of exclusivity of this set, on a scale of 1 to 5. This helps …" at bounding box center [220, 133] width 291 height 33
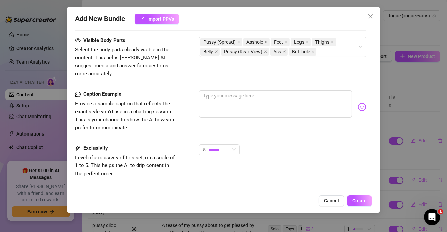
scroll to position [364, 0]
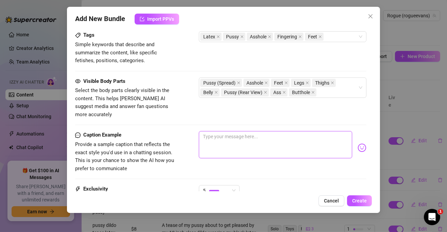
click at [264, 138] on textarea at bounding box center [275, 144] width 153 height 27
click at [251, 139] on textarea at bounding box center [275, 144] width 153 height 27
click at [289, 138] on textarea at bounding box center [275, 144] width 153 height 27
click at [272, 134] on textarea at bounding box center [275, 144] width 153 height 27
click at [303, 134] on textarea "The best latex ass worship [DEMOGRAPHIC_DATA] I've ever made" at bounding box center [275, 144] width 153 height 27
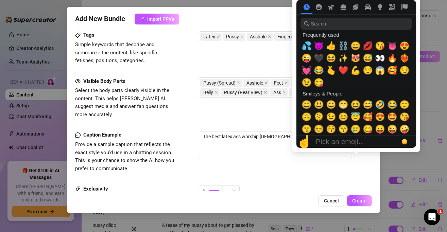
click at [357, 141] on div "☝️ Pick an emoji…" at bounding box center [348, 142] width 102 height 12
click at [312, 46] on span "💦" at bounding box center [307, 46] width 10 height 10
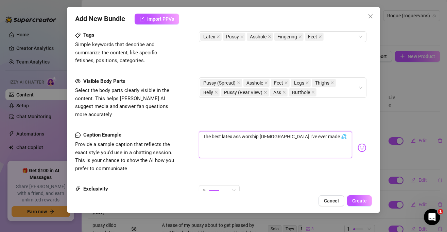
click at [256, 142] on textarea "The best latex ass worship [DEMOGRAPHIC_DATA] I've ever made 💦" at bounding box center [275, 144] width 153 height 27
click at [329, 131] on textarea "The best latex ass worship [DEMOGRAPHIC_DATA] I've ever made 💦" at bounding box center [275, 144] width 153 height 27
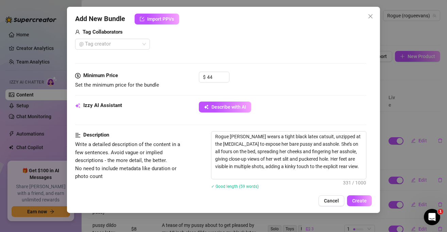
scroll to position [228, 0]
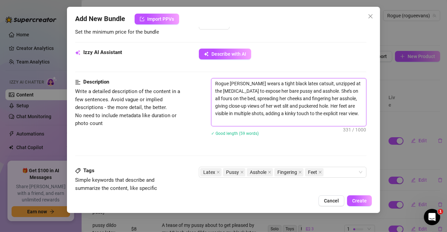
click at [291, 120] on textarea "Rogue [PERSON_NAME] wears a tight black latex catsuit, unzipped at the [MEDICAL…" at bounding box center [289, 103] width 155 height 48
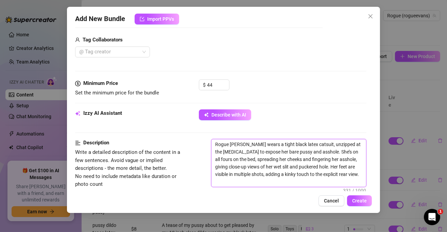
scroll to position [160, 0]
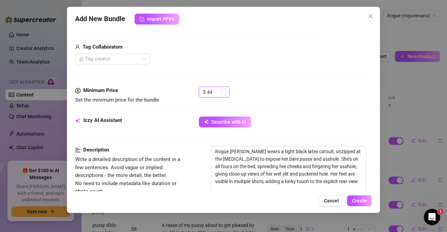
click at [209, 91] on input "44" at bounding box center [218, 92] width 22 height 10
click at [208, 91] on input "44" at bounding box center [218, 92] width 22 height 10
click at [245, 97] on div "$ 55" at bounding box center [283, 95] width 168 height 17
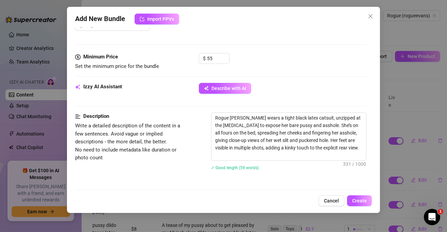
scroll to position [194, 0]
click at [357, 201] on span "Create" at bounding box center [359, 200] width 15 height 5
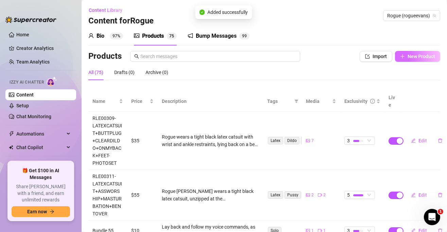
click at [408, 55] on span "New Product" at bounding box center [422, 56] width 28 height 5
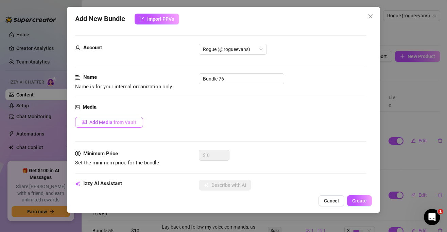
click at [124, 125] on button "Add Media from Vault" at bounding box center [109, 122] width 68 height 11
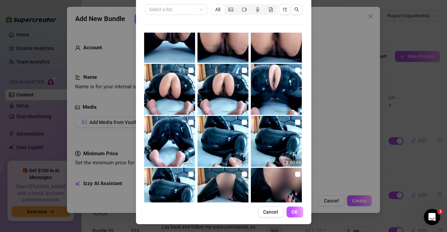
scroll to position [1046, 0]
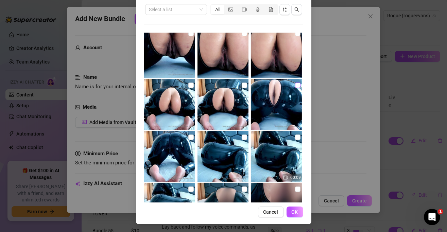
click at [295, 83] on input "checkbox" at bounding box center [297, 85] width 5 height 5
click at [242, 83] on input "checkbox" at bounding box center [244, 85] width 5 height 5
click at [188, 83] on input "checkbox" at bounding box center [190, 85] width 5 height 5
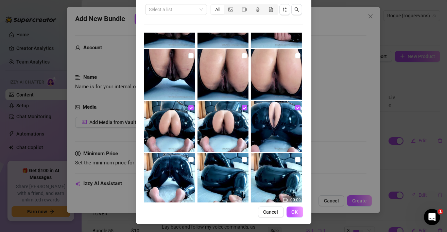
scroll to position [1013, 0]
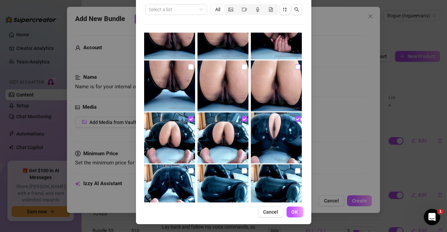
click at [295, 65] on input "checkbox" at bounding box center [297, 66] width 5 height 5
click at [242, 65] on input "checkbox" at bounding box center [244, 66] width 5 height 5
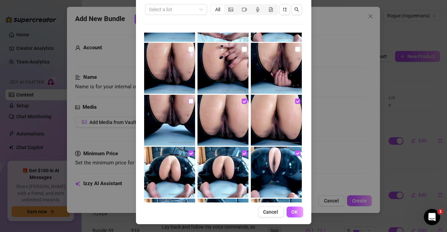
click at [188, 99] on input "checkbox" at bounding box center [190, 101] width 5 height 5
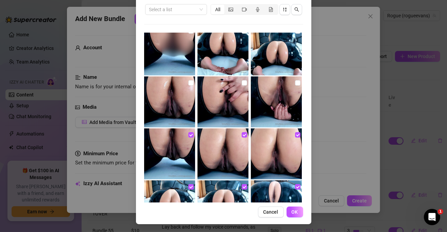
scroll to position [910, 0]
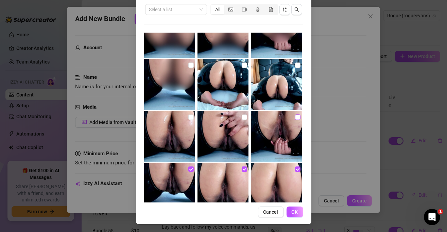
click at [295, 116] on input "checkbox" at bounding box center [297, 117] width 5 height 5
click at [242, 116] on input "checkbox" at bounding box center [244, 117] width 5 height 5
click at [188, 116] on input "checkbox" at bounding box center [190, 117] width 5 height 5
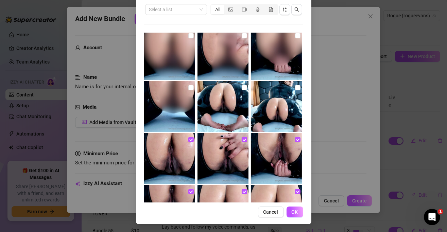
scroll to position [876, 0]
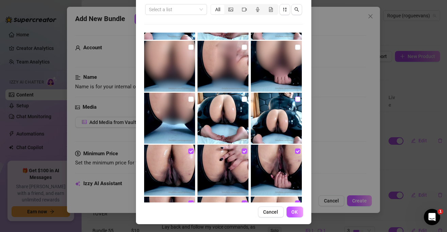
click at [295, 99] on input "checkbox" at bounding box center [297, 99] width 5 height 5
click at [242, 99] on input "checkbox" at bounding box center [244, 99] width 5 height 5
click at [188, 100] on input "checkbox" at bounding box center [190, 99] width 5 height 5
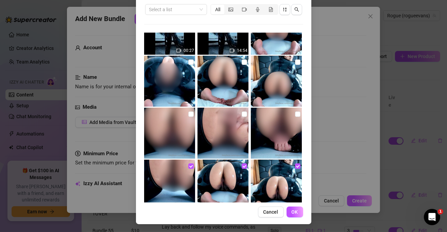
scroll to position [808, 0]
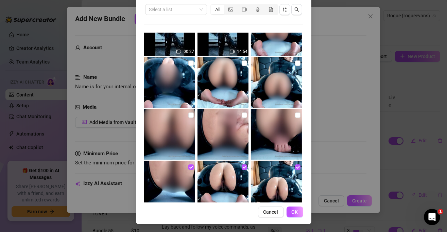
drag, startPoint x: 289, startPoint y: 113, endPoint x: 223, endPoint y: 119, distance: 66.6
click at [283, 114] on div at bounding box center [277, 134] width 52 height 51
click at [242, 113] on img at bounding box center [223, 134] width 51 height 51
click at [188, 113] on input "checkbox" at bounding box center [190, 115] width 5 height 5
drag, startPoint x: 185, startPoint y: 62, endPoint x: 222, endPoint y: 66, distance: 36.9
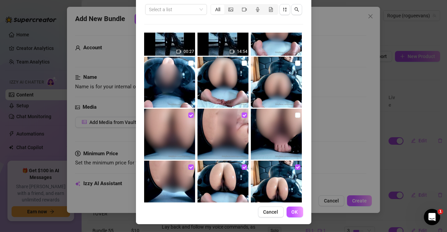
click at [188, 63] on input "checkbox" at bounding box center [190, 63] width 5 height 5
click at [242, 64] on input "checkbox" at bounding box center [244, 63] width 5 height 5
click at [295, 64] on input "checkbox" at bounding box center [297, 63] width 5 height 5
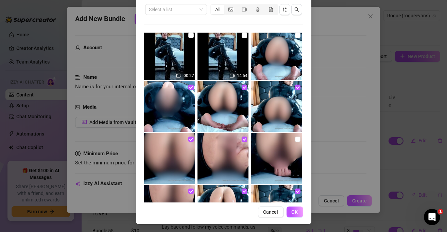
scroll to position [740, 0]
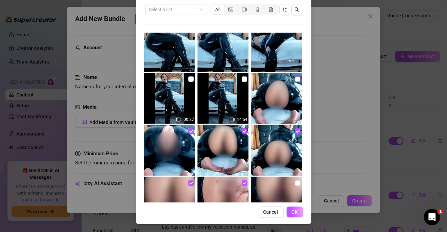
click at [295, 79] on input "checkbox" at bounding box center [297, 79] width 5 height 5
click at [297, 209] on button "OK" at bounding box center [295, 212] width 17 height 11
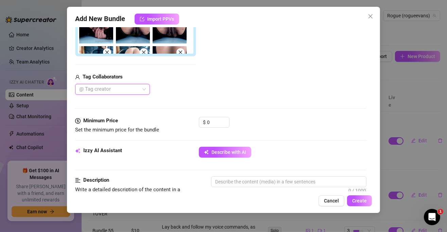
scroll to position [212, 0]
click at [212, 121] on input "0" at bounding box center [218, 122] width 22 height 10
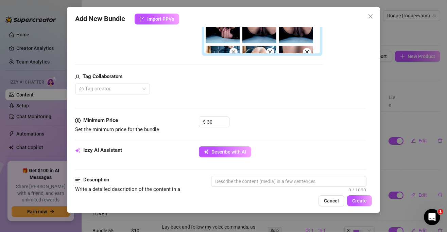
click at [245, 117] on div "$ 30" at bounding box center [283, 125] width 168 height 17
drag, startPoint x: 216, startPoint y: 120, endPoint x: 199, endPoint y: 122, distance: 17.1
click at [199, 122] on div "$ 30" at bounding box center [214, 122] width 31 height 11
click at [284, 112] on div "Media Add Media from Vault Free preview Pay to view Tag Collaborators @ Tag cre…" at bounding box center [220, 4] width 291 height 225
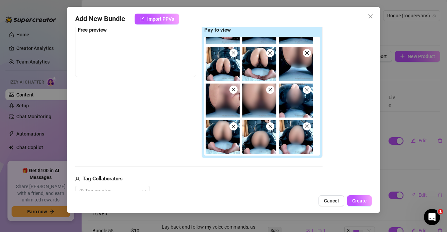
scroll to position [99, 0]
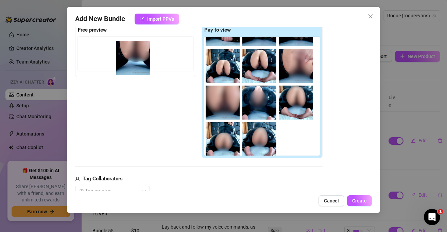
drag, startPoint x: 294, startPoint y: 64, endPoint x: 129, endPoint y: 58, distance: 165.0
click at [129, 58] on div "Free preview Pay to view" at bounding box center [199, 90] width 248 height 135
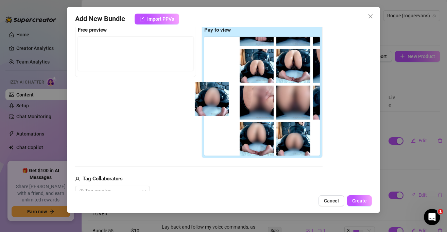
scroll to position [100, 0]
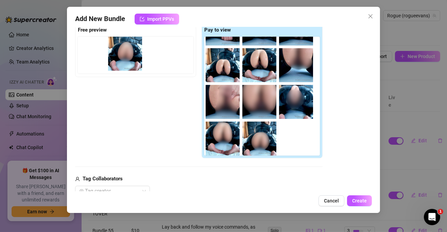
drag, startPoint x: 231, startPoint y: 109, endPoint x: 117, endPoint y: 52, distance: 127.3
click at [117, 52] on div "Free preview Pay to view" at bounding box center [199, 90] width 248 height 135
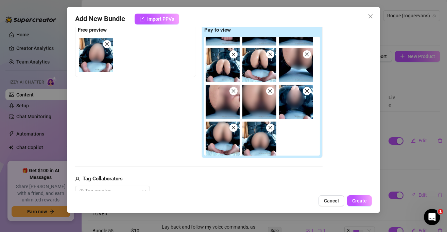
scroll to position [100, 0]
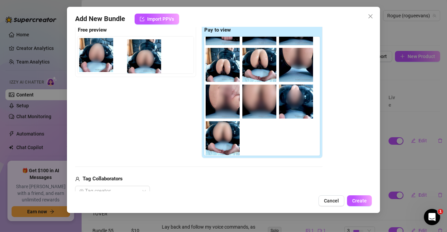
drag, startPoint x: 264, startPoint y: 140, endPoint x: 144, endPoint y: 54, distance: 148.6
click at [144, 54] on div "Free preview Pay to view" at bounding box center [199, 90] width 248 height 135
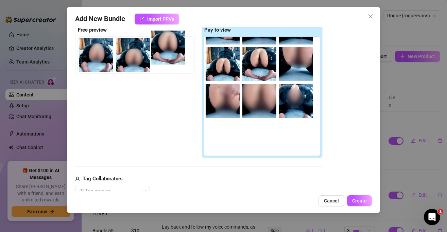
drag, startPoint x: 217, startPoint y: 125, endPoint x: 172, endPoint y: 46, distance: 91.1
click at [172, 46] on div "Free preview Pay to view" at bounding box center [199, 90] width 248 height 135
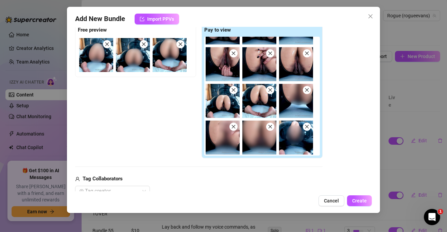
scroll to position [64, 0]
click at [308, 125] on icon "close" at bounding box center [307, 126] width 5 height 5
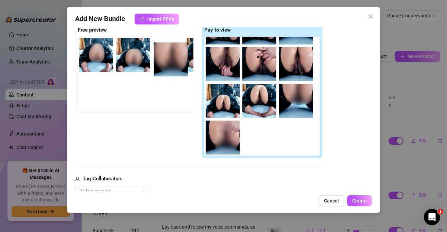
scroll to position [0, 5]
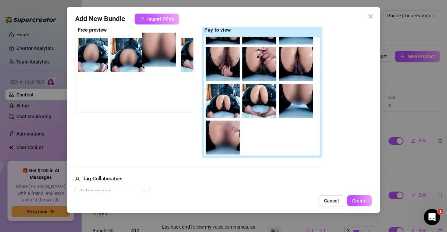
drag, startPoint x: 260, startPoint y: 143, endPoint x: 159, endPoint y: 54, distance: 134.9
click at [159, 54] on div "Free preview Pay to view" at bounding box center [199, 90] width 248 height 135
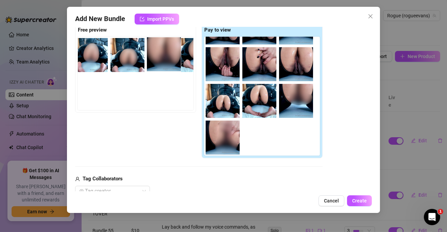
scroll to position [0, 0]
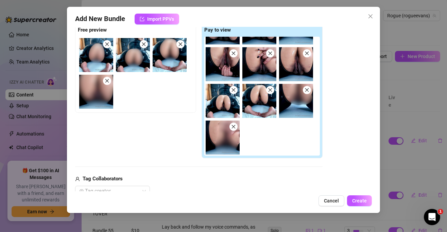
click at [105, 45] on icon "close" at bounding box center [107, 44] width 5 height 5
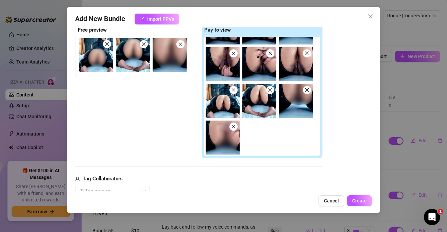
click at [233, 125] on icon "close" at bounding box center [234, 127] width 4 height 4
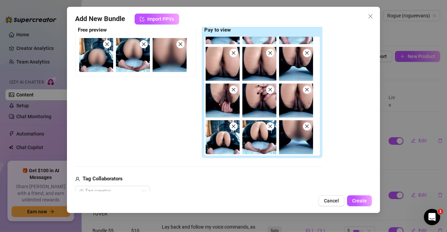
scroll to position [28, 0]
click at [305, 125] on icon "close" at bounding box center [307, 127] width 4 height 4
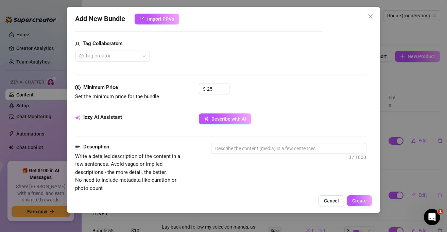
scroll to position [246, 0]
click at [205, 85] on div "$ 25" at bounding box center [214, 88] width 31 height 11
click at [209, 85] on input "25" at bounding box center [218, 88] width 22 height 10
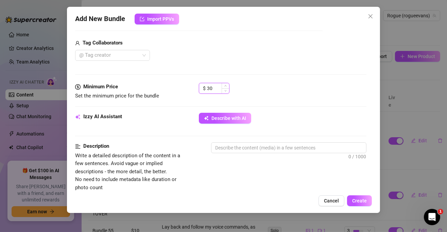
click at [213, 85] on input "30" at bounding box center [218, 88] width 22 height 10
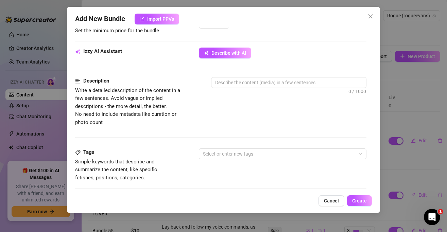
scroll to position [314, 0]
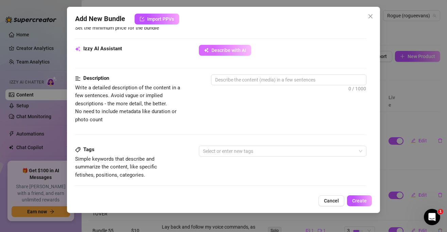
click at [238, 52] on button "Describe with AI" at bounding box center [225, 50] width 52 height 11
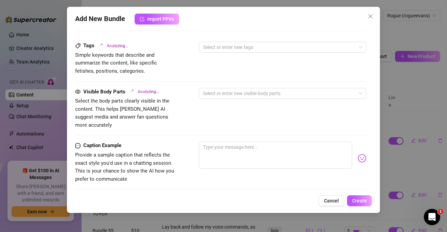
scroll to position [450, 0]
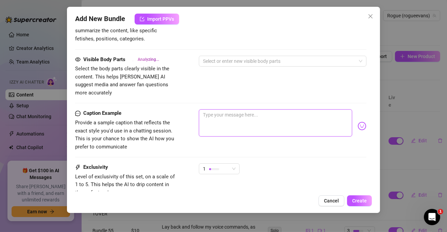
click at [217, 117] on textarea at bounding box center [275, 123] width 153 height 27
click at [217, 164] on div "1" at bounding box center [216, 169] width 27 height 10
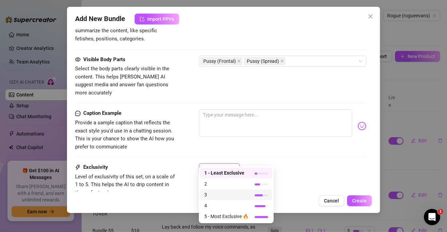
click at [227, 192] on span "3" at bounding box center [226, 194] width 44 height 7
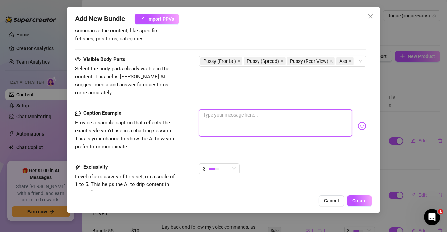
click at [230, 119] on textarea at bounding box center [275, 123] width 153 height 27
drag, startPoint x: 239, startPoint y: 111, endPoint x: 199, endPoint y: 104, distance: 40.0
click at [199, 110] on textarea "Lick my ass" at bounding box center [275, 123] width 153 height 27
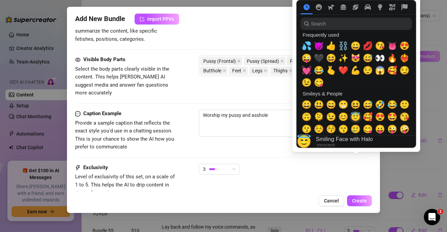
click at [356, 116] on body "Home Creator Analytics Team Analytics Izzy AI Chatter Content Setup Chat Monito…" at bounding box center [223, 116] width 447 height 232
click at [307, 49] on span "💦" at bounding box center [307, 46] width 10 height 10
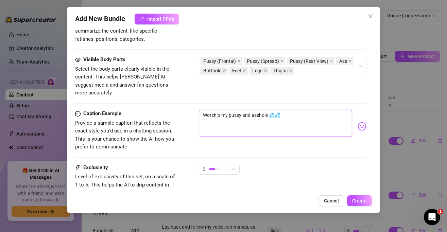
click at [275, 110] on textarea "Worship my pussy and asshole 💦💦" at bounding box center [275, 123] width 153 height 27
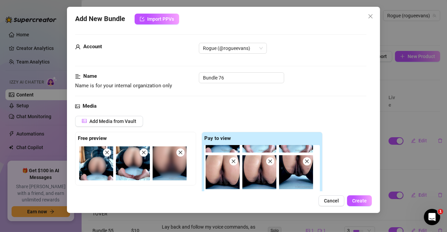
scroll to position [0, 0]
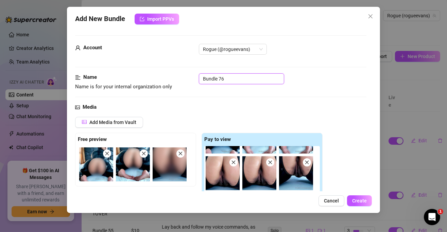
click at [252, 77] on input "Bundle 76" at bounding box center [241, 78] width 85 height 11
click at [255, 77] on input "Bundle 76" at bounding box center [241, 78] width 85 height 11
paste input "RLE00311-LATEXCATSUIT+ASSWORSHIP+MASTURBATION+BENTOVER"
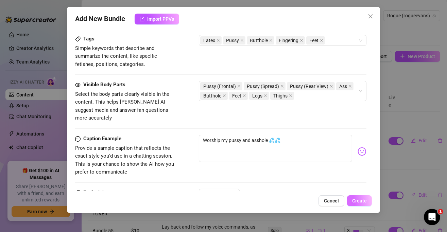
click at [365, 197] on button "Create" at bounding box center [359, 201] width 25 height 11
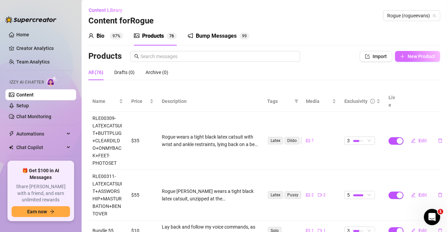
click at [410, 60] on button "New Product" at bounding box center [417, 56] width 45 height 11
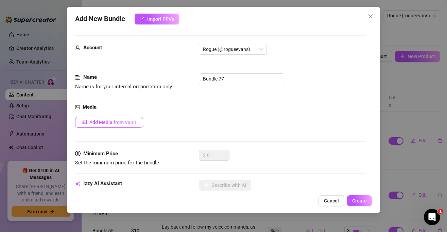
click at [125, 121] on span "Add Media from Vault" at bounding box center [112, 122] width 47 height 5
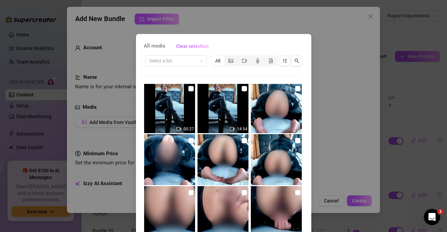
scroll to position [748, 0]
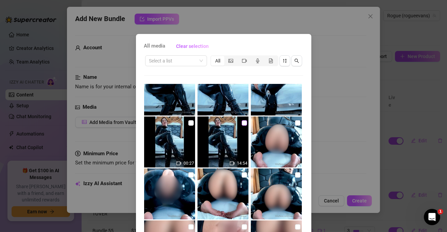
click at [242, 121] on input "checkbox" at bounding box center [244, 122] width 5 height 5
click at [188, 123] on input "checkbox" at bounding box center [190, 122] width 5 height 5
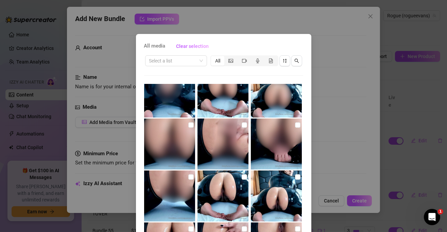
scroll to position [51, 0]
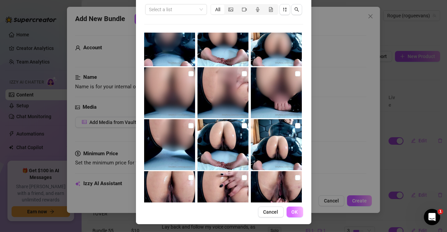
click at [297, 212] on button "OK" at bounding box center [295, 212] width 17 height 11
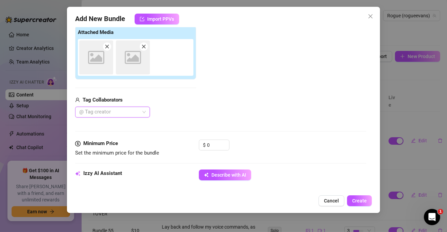
scroll to position [110, 0]
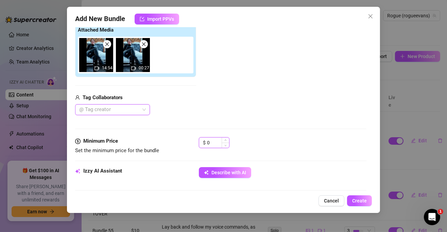
click at [219, 141] on input "0" at bounding box center [218, 143] width 22 height 10
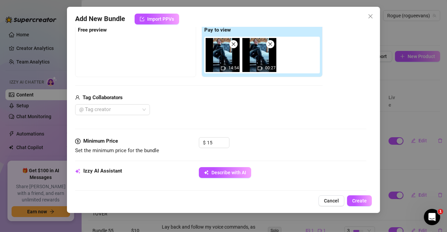
click at [267, 133] on div "Media Add Media from Vault Free preview Pay to view 14:54 00:27 Tag Collaborato…" at bounding box center [220, 66] width 291 height 144
click at [211, 143] on input "15" at bounding box center [218, 143] width 22 height 10
click at [275, 130] on div "Media Add Media from Vault Free preview Pay to view 14:54 00:27 Tag Collaborato…" at bounding box center [220, 66] width 291 height 144
click at [240, 162] on div "Minimum Price Set the minimum price for the bundle $ 25" at bounding box center [220, 152] width 291 height 30
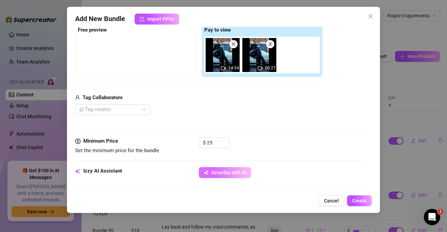
click at [242, 167] on button "Describe with AI" at bounding box center [225, 172] width 52 height 11
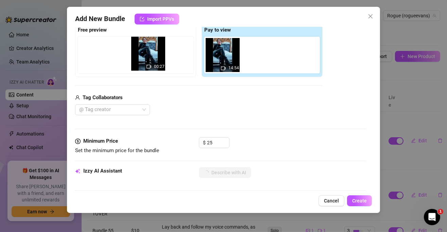
drag, startPoint x: 266, startPoint y: 62, endPoint x: 133, endPoint y: 55, distance: 133.1
click at [133, 55] on div "Free preview Pay to view 14:54 00:27" at bounding box center [199, 50] width 248 height 54
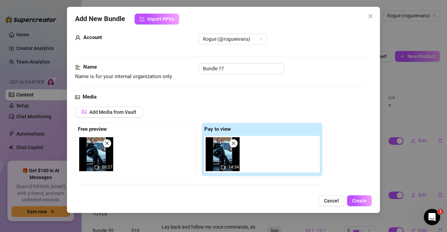
scroll to position [0, 0]
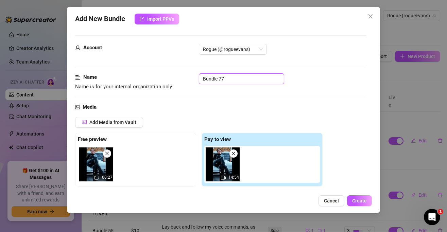
click at [219, 84] on input "Bundle 77" at bounding box center [241, 78] width 85 height 11
click at [219, 83] on input "Bundle 77" at bounding box center [241, 78] width 85 height 11
click at [218, 83] on input "Bundle 77" at bounding box center [241, 78] width 85 height 11
paste input "RLE00312-BLACKCATSUIT+BOOTS+JOI-SUBMISSIVETRAINING"
click at [251, 104] on div "Media" at bounding box center [220, 107] width 291 height 8
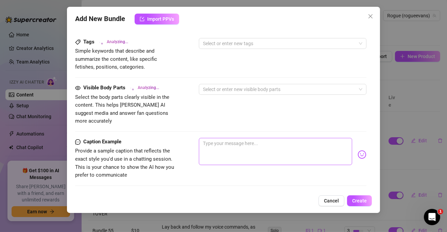
scroll to position [374, 0]
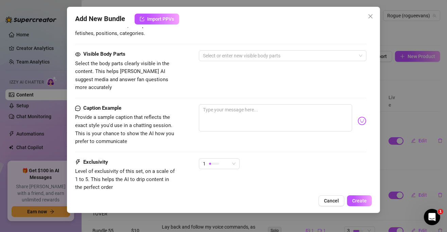
click at [294, 139] on div "Caption Example Provide a sample caption that reflects the exact style you'd us…" at bounding box center [220, 131] width 291 height 54
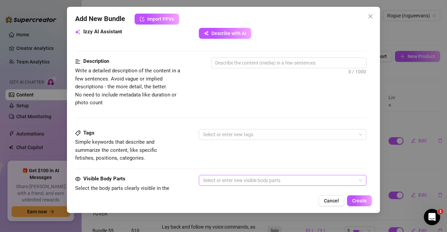
scroll to position [170, 0]
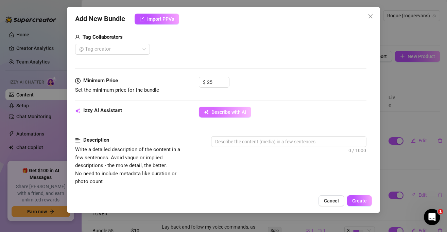
click at [231, 113] on span "Describe with AI" at bounding box center [229, 112] width 35 height 5
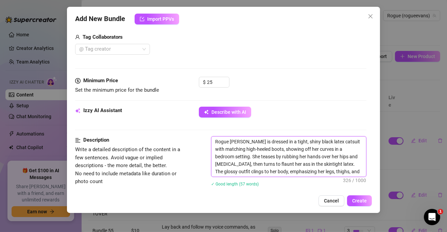
click at [289, 162] on textarea "Rogue [PERSON_NAME] is dressed in a tight, shiny black latex catsuit with match…" at bounding box center [289, 157] width 155 height 40
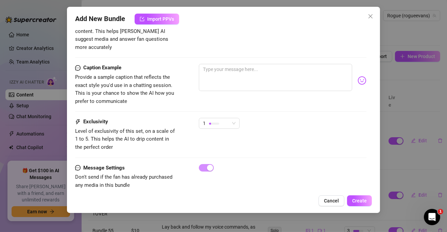
scroll to position [424, 0]
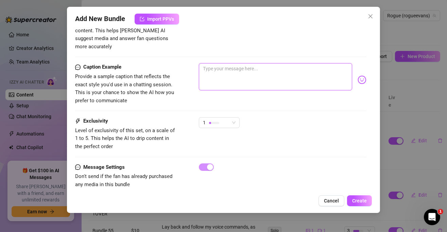
click at [226, 66] on textarea at bounding box center [275, 76] width 153 height 27
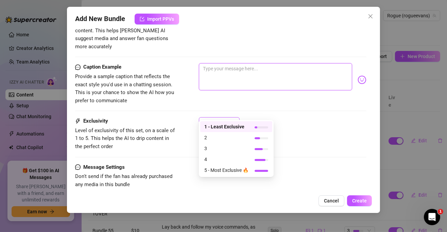
click at [228, 118] on div "1" at bounding box center [216, 123] width 27 height 10
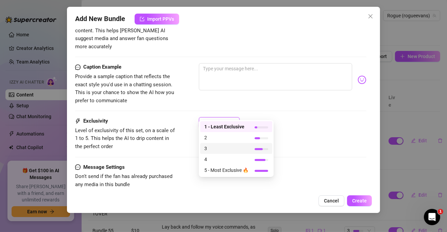
click at [232, 149] on span "3" at bounding box center [226, 148] width 44 height 7
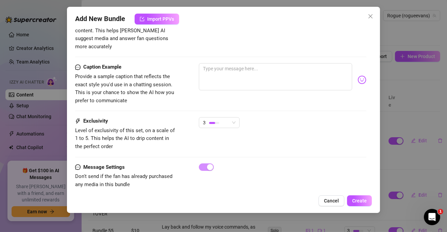
click at [303, 137] on div "Exclusivity Level of exclusivity of this set, on a scale of 1 to 5. This helps …" at bounding box center [220, 133] width 291 height 33
click at [215, 122] on div at bounding box center [214, 123] width 10 height 2
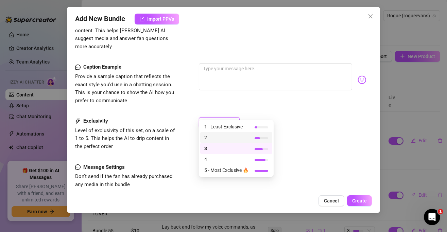
click at [224, 138] on span "2" at bounding box center [226, 137] width 44 height 7
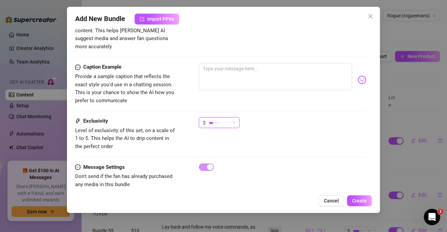
scroll to position [390, 0]
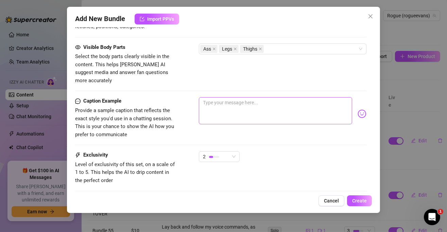
click at [257, 115] on div at bounding box center [283, 113] width 168 height 33
click at [249, 102] on textarea at bounding box center [275, 110] width 153 height 27
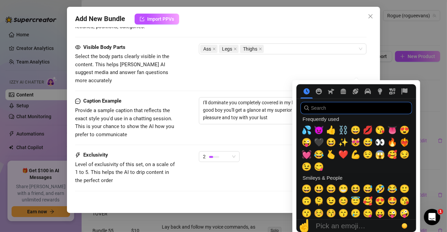
click at [355, 104] on input "search" at bounding box center [357, 108] width 112 height 12
click at [340, 134] on span "⛓️" at bounding box center [343, 130] width 10 height 10
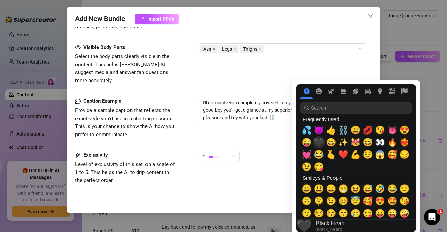
click at [320, 141] on span "🖤" at bounding box center [319, 143] width 10 height 10
click at [268, 116] on div "I'll dominate you completely covered in my latex catsuit, but if you're a good …" at bounding box center [283, 113] width 168 height 33
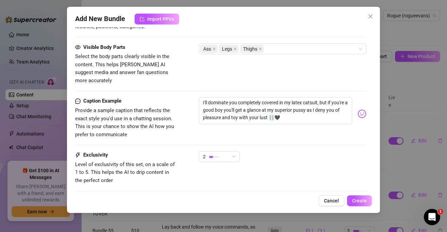
click at [293, 140] on div "Caption Example Provide a sample caption that reflects the exact style you'd us…" at bounding box center [220, 124] width 291 height 54
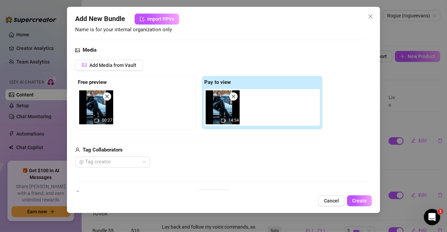
scroll to position [272, 0]
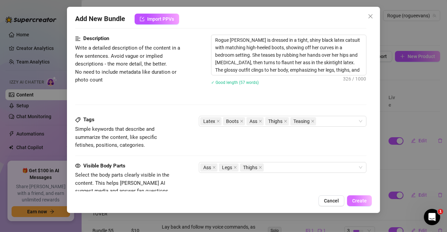
click at [362, 200] on span "Create" at bounding box center [359, 200] width 15 height 5
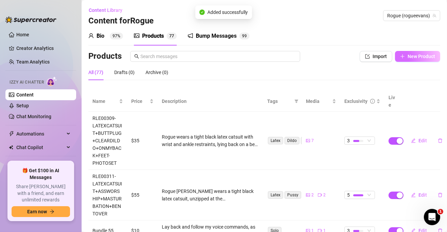
click at [412, 52] on button "New Product" at bounding box center [417, 56] width 45 height 11
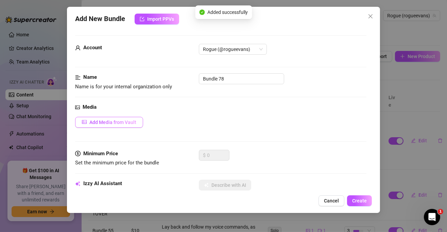
click at [110, 122] on span "Add Media from Vault" at bounding box center [112, 122] width 47 height 5
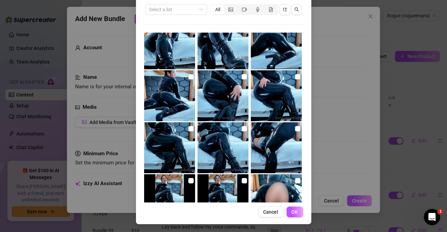
scroll to position [638, 0]
click at [295, 127] on input "checkbox" at bounding box center [297, 129] width 5 height 5
click at [242, 128] on input "checkbox" at bounding box center [244, 129] width 5 height 5
click at [188, 128] on input "checkbox" at bounding box center [190, 129] width 5 height 5
drag, startPoint x: 289, startPoint y: 74, endPoint x: 271, endPoint y: 79, distance: 18.6
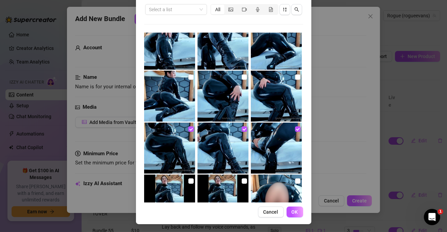
click at [286, 74] on div at bounding box center [277, 96] width 52 height 51
click at [242, 75] on input "checkbox" at bounding box center [244, 76] width 5 height 5
click at [188, 76] on input "checkbox" at bounding box center [190, 76] width 5 height 5
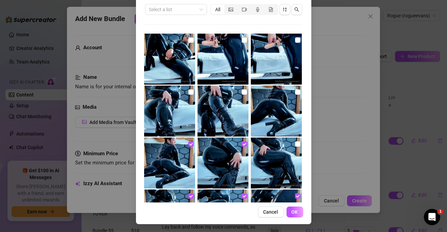
scroll to position [570, 0]
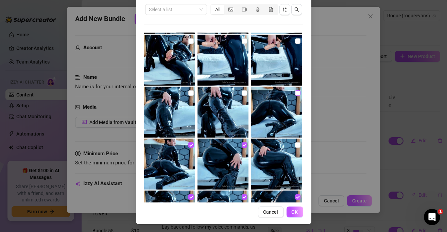
click at [295, 91] on input "checkbox" at bounding box center [297, 92] width 5 height 5
click at [242, 95] on input "checkbox" at bounding box center [244, 92] width 5 height 5
click at [188, 91] on input "checkbox" at bounding box center [190, 92] width 5 height 5
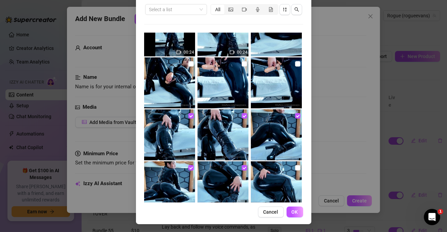
scroll to position [537, 0]
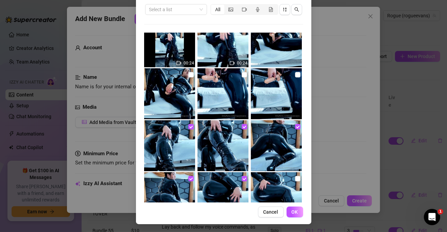
click at [297, 214] on button "OK" at bounding box center [295, 212] width 17 height 11
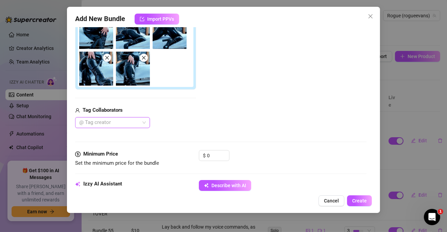
scroll to position [178, 0]
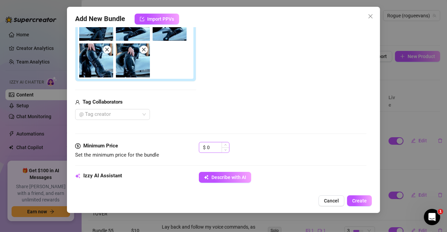
click at [205, 145] on div "$ 0" at bounding box center [214, 147] width 31 height 11
click at [206, 146] on div "$ 0" at bounding box center [214, 147] width 31 height 11
click at [213, 148] on input "0" at bounding box center [218, 147] width 22 height 10
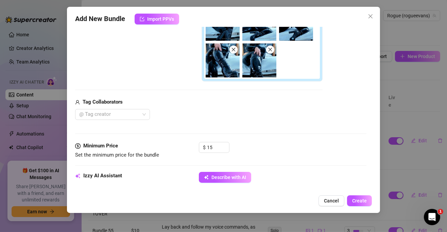
click at [253, 97] on div "Add Media from Vault Free preview Pay to view Tag Collaborators @ Tag creator" at bounding box center [199, 29] width 248 height 181
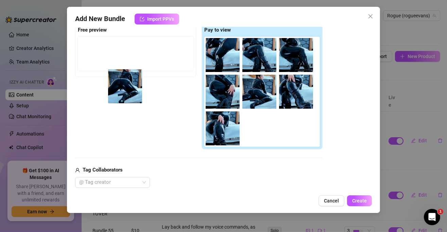
drag, startPoint x: 301, startPoint y: 97, endPoint x: 127, endPoint y: 93, distance: 174.5
click at [127, 93] on div "Free preview Pay to view" at bounding box center [199, 86] width 248 height 127
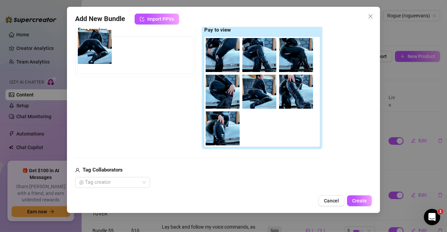
drag, startPoint x: 297, startPoint y: 100, endPoint x: 133, endPoint y: 55, distance: 169.5
click at [133, 55] on div "Free preview Pay to view" at bounding box center [199, 86] width 248 height 127
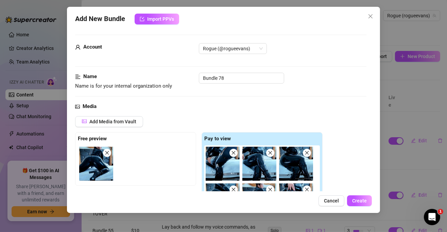
scroll to position [0, 0]
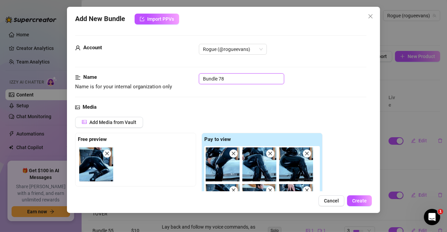
click at [215, 79] on input "Bundle 78" at bounding box center [241, 78] width 85 height 11
paste input "RLE00312-BLACKCATSUIT+BOOTS+JOI-SUBMISSIVETRAINING"
drag, startPoint x: 265, startPoint y: 79, endPoint x: 280, endPoint y: 83, distance: 16.1
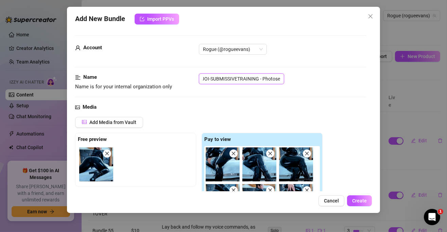
click at [280, 83] on input "RLE00312-BLACKCATSUIT+BOOTS+JOI-SUBMISSIVETRAINING - Photoset" at bounding box center [241, 78] width 85 height 11
click at [340, 98] on div "Name Name is for your internal organization only RLE00312-BLACKCATSUIT+BOOTS+JO…" at bounding box center [220, 88] width 291 height 30
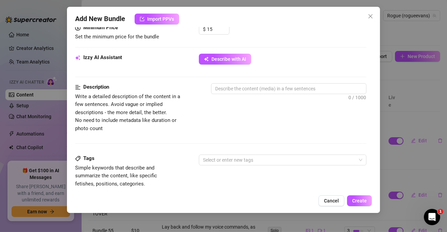
scroll to position [306, 0]
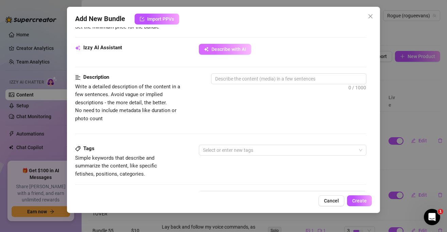
click at [224, 49] on span "Describe with AI" at bounding box center [229, 49] width 35 height 5
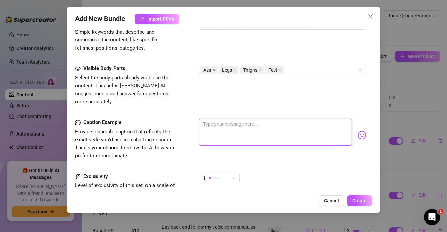
click at [287, 119] on textarea at bounding box center [275, 132] width 153 height 27
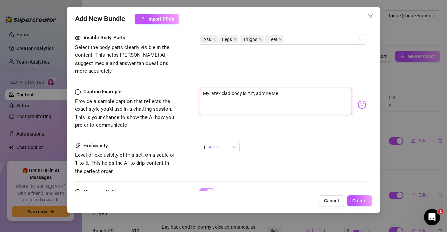
scroll to position [484, 0]
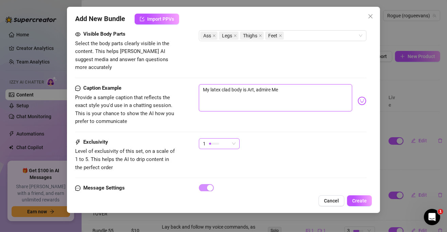
click at [239, 138] on div "1" at bounding box center [219, 143] width 41 height 11
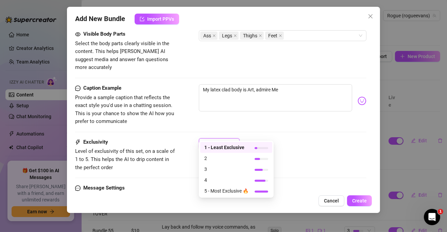
click at [276, 124] on div "Caption Example Provide a sample caption that reflects the exact style you'd us…" at bounding box center [220, 111] width 291 height 54
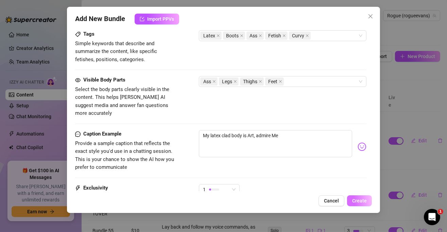
scroll to position [504, 0]
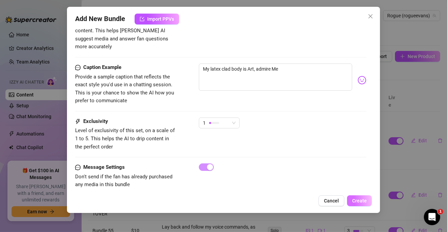
click at [356, 204] on button "Create" at bounding box center [359, 201] width 25 height 11
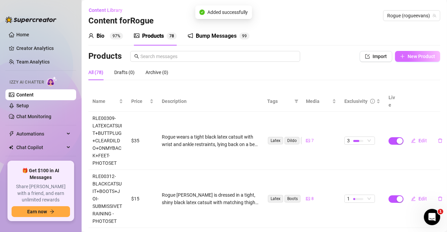
click at [400, 57] on button "New Product" at bounding box center [417, 56] width 45 height 11
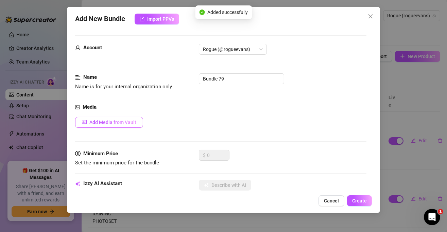
click at [124, 122] on span "Add Media from Vault" at bounding box center [112, 122] width 47 height 5
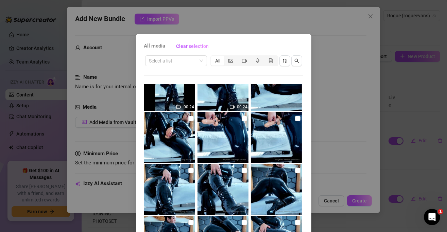
scroll to position [510, 0]
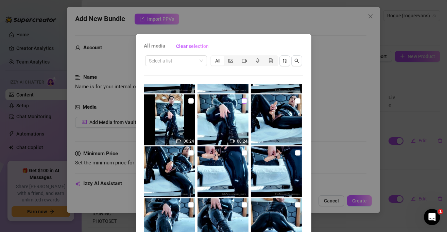
click at [242, 100] on input "checkbox" at bounding box center [244, 100] width 5 height 5
click at [188, 100] on input "checkbox" at bounding box center [190, 100] width 5 height 5
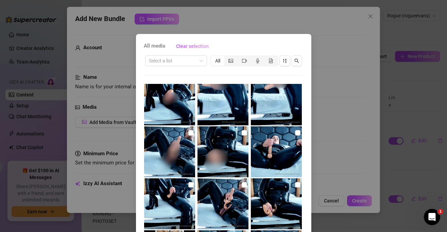
scroll to position [340, 0]
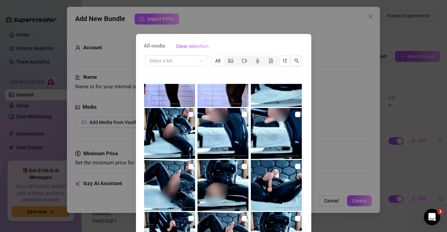
click at [188, 112] on input "checkbox" at bounding box center [190, 114] width 5 height 5
click at [242, 115] on input "checkbox" at bounding box center [244, 114] width 5 height 5
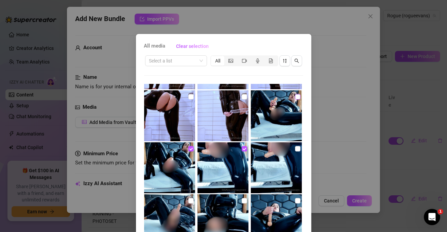
click at [295, 97] on input "checkbox" at bounding box center [297, 96] width 5 height 5
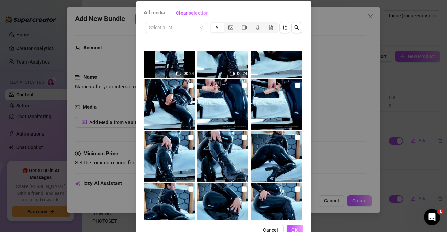
scroll to position [51, 0]
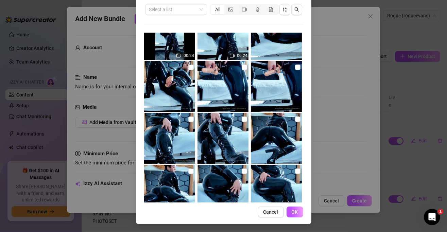
click at [292, 211] on span "OK" at bounding box center [295, 211] width 6 height 5
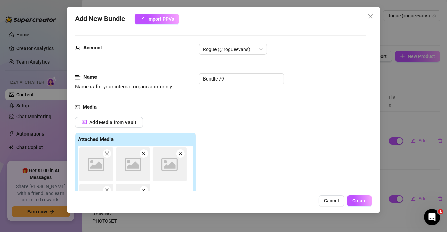
scroll to position [110, 0]
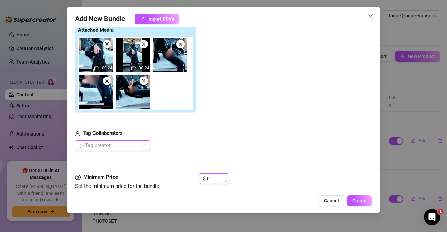
click at [212, 179] on input "0" at bounding box center [218, 179] width 22 height 10
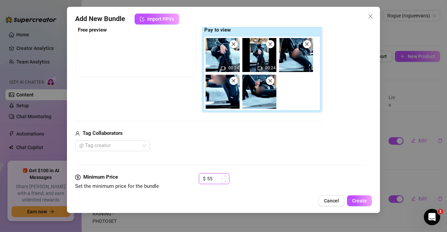
click at [212, 179] on input "55" at bounding box center [218, 179] width 22 height 10
click at [291, 155] on div "Media Add Media from Vault Free preview Pay to view 00:24 00:24 Tag Collaborato…" at bounding box center [220, 84] width 291 height 180
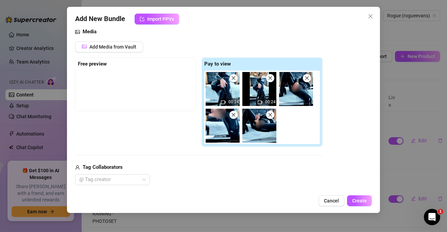
click at [218, 89] on img at bounding box center [223, 89] width 34 height 34
click at [117, 51] on button "Add Media from Vault" at bounding box center [109, 46] width 68 height 11
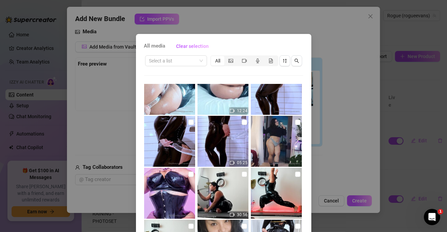
scroll to position [2211, 0]
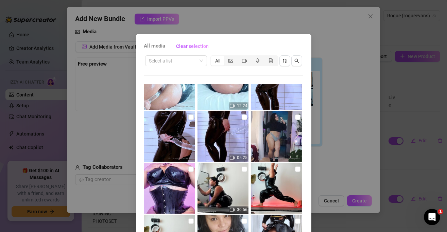
click at [322, 47] on div "All media Clear selection Select a list All 00:24 00:24 00:27 14:54 00:09 10:06…" at bounding box center [223, 116] width 447 height 232
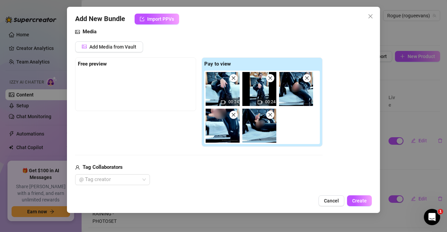
click at [233, 78] on icon "close" at bounding box center [234, 79] width 4 height 4
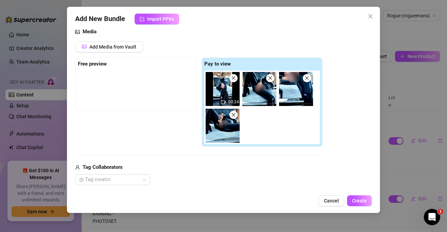
click at [232, 79] on icon "close" at bounding box center [233, 78] width 5 height 5
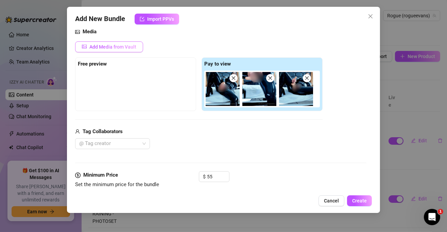
click at [119, 50] on button "Add Media from Vault" at bounding box center [109, 46] width 68 height 11
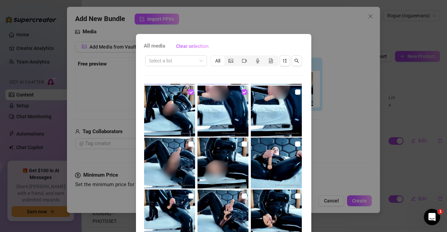
scroll to position [374, 0]
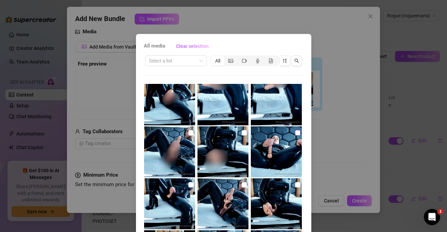
click at [295, 132] on input "checkbox" at bounding box center [297, 132] width 5 height 5
click at [242, 183] on input "checkbox" at bounding box center [244, 184] width 5 height 5
click at [295, 181] on label at bounding box center [297, 184] width 5 height 7
click at [295, 182] on input "checkbox" at bounding box center [297, 184] width 5 height 5
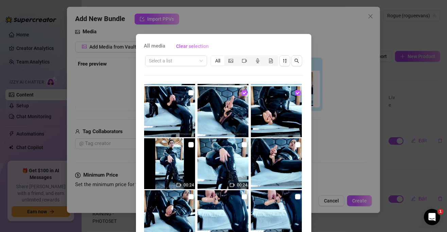
scroll to position [510, 0]
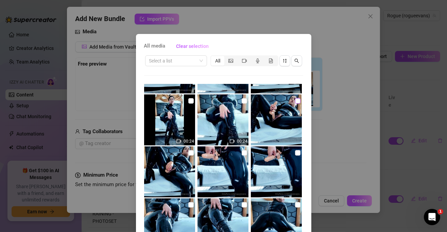
click at [295, 101] on input "checkbox" at bounding box center [297, 100] width 5 height 5
click at [242, 153] on input "checkbox" at bounding box center [244, 152] width 5 height 5
click at [295, 152] on input "checkbox" at bounding box center [297, 152] width 5 height 5
click at [183, 152] on img at bounding box center [169, 172] width 51 height 51
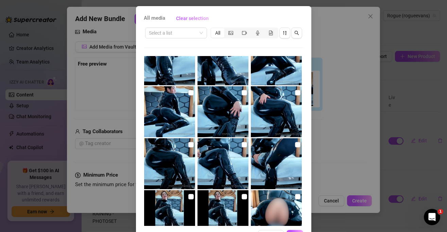
scroll to position [51, 0]
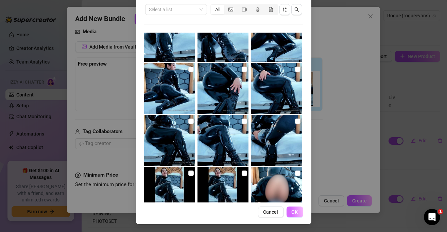
click at [295, 214] on span "OK" at bounding box center [295, 211] width 6 height 5
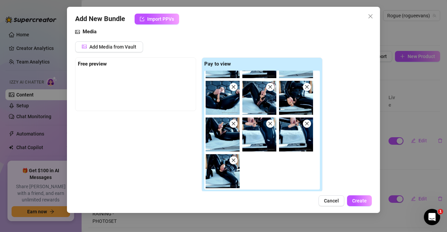
scroll to position [0, 0]
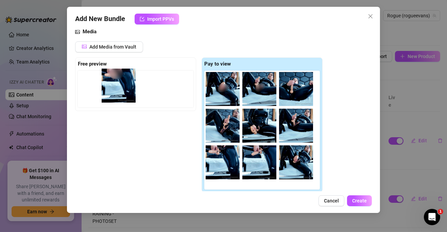
drag, startPoint x: 261, startPoint y: 85, endPoint x: 115, endPoint y: 82, distance: 145.2
click at [115, 82] on div "Free preview Pay to view" at bounding box center [199, 124] width 248 height 135
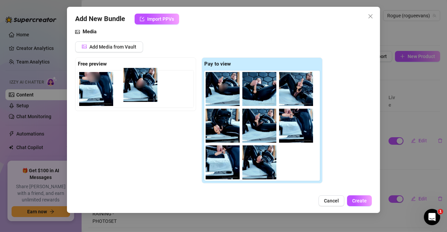
drag, startPoint x: 206, startPoint y: 85, endPoint x: 138, endPoint y: 81, distance: 68.2
click at [135, 80] on div "Free preview Pay to view" at bounding box center [199, 120] width 248 height 127
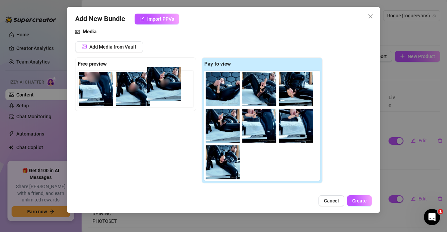
drag, startPoint x: 224, startPoint y: 88, endPoint x: 160, endPoint y: 84, distance: 64.1
click at [160, 84] on div "Free preview Pay to view" at bounding box center [199, 120] width 248 height 127
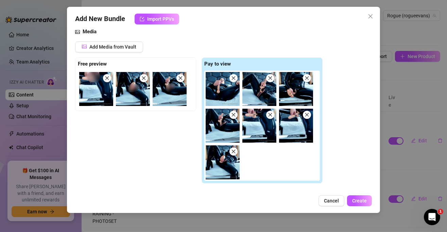
scroll to position [42, 0]
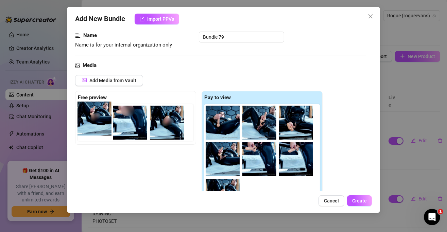
drag, startPoint x: 170, startPoint y: 130, endPoint x: 96, endPoint y: 131, distance: 73.8
click at [96, 131] on div at bounding box center [137, 122] width 118 height 37
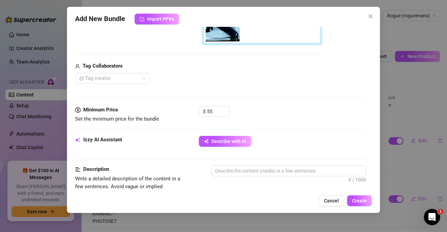
scroll to position [178, 0]
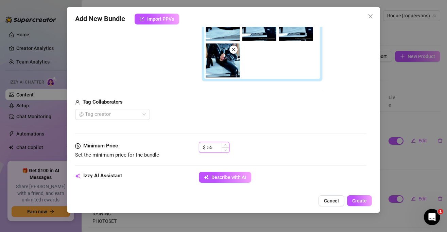
click at [214, 146] on input "55" at bounding box center [218, 147] width 22 height 10
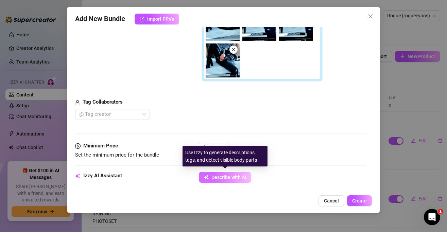
click at [218, 175] on span "Describe with AI" at bounding box center [229, 177] width 35 height 5
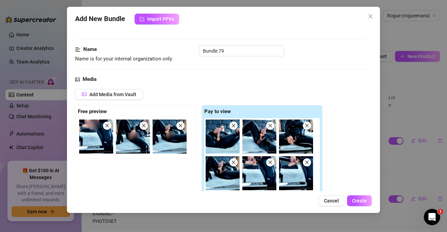
scroll to position [0, 0]
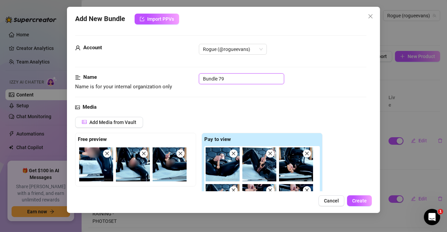
click at [219, 79] on input "Bundle 79" at bounding box center [241, 78] width 85 height 11
click at [230, 75] on input "Bundle 79" at bounding box center [241, 78] width 85 height 11
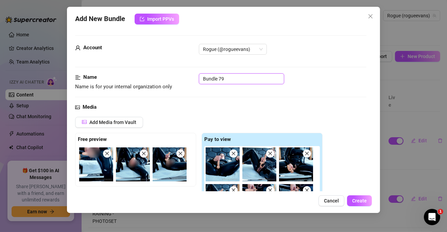
click at [230, 75] on input "Bundle 79" at bounding box center [241, 78] width 85 height 11
paste input "RLE00313-LATEX-CATSUIT-STRAPLESS-STRAPON-MASTRBATION+JOI+SQUIRT-PREVIEW"
click at [308, 93] on div "Name Name is for your internal organization only RLE00313-LATEX-CATSUIT-STRAPLE…" at bounding box center [220, 88] width 291 height 30
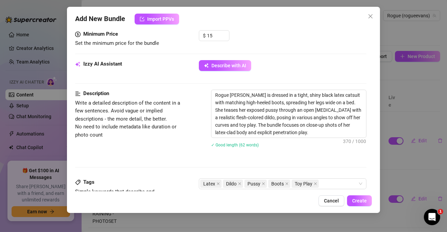
scroll to position [306, 0]
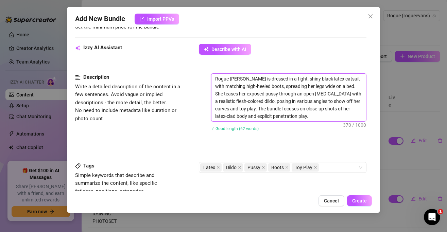
click at [316, 115] on textarea "Rogue [PERSON_NAME] is dressed in a tight, shiny black latex catsuit with match…" at bounding box center [289, 98] width 155 height 48
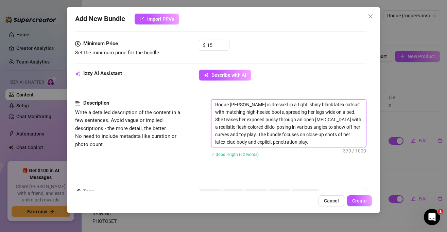
scroll to position [272, 0]
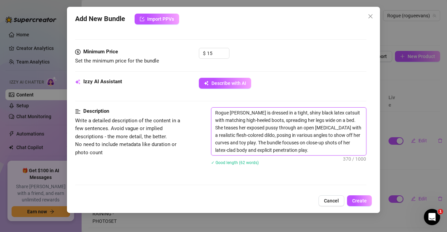
click at [246, 133] on textarea "Rogue [PERSON_NAME] is dressed in a tight, shiny black latex catsuit with match…" at bounding box center [289, 132] width 155 height 48
click at [324, 151] on textarea "Rogue [PERSON_NAME] is dressed in a tight, shiny black latex catsuit with match…" at bounding box center [289, 132] width 155 height 48
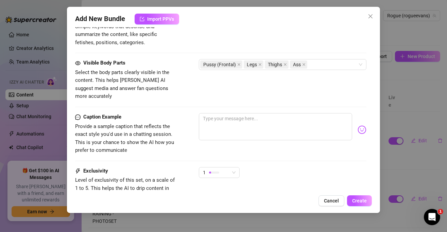
scroll to position [476, 0]
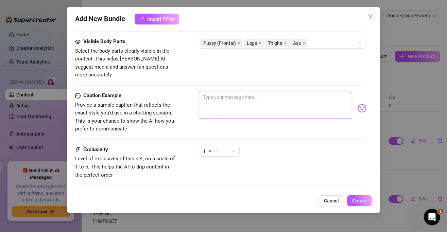
click at [213, 98] on textarea at bounding box center [275, 105] width 153 height 27
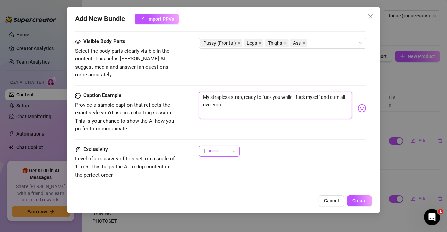
click at [231, 146] on span "1" at bounding box center [219, 151] width 33 height 10
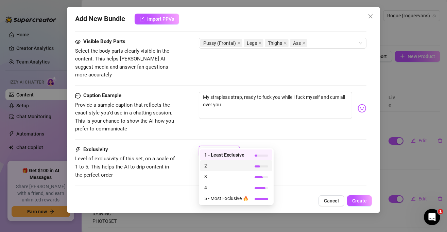
click at [248, 167] on span "2" at bounding box center [226, 165] width 44 height 7
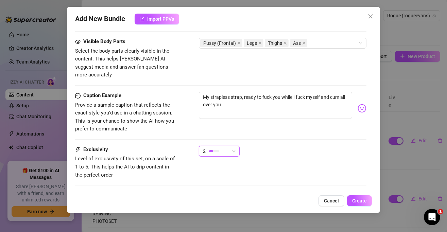
click at [297, 150] on div "2 2" at bounding box center [283, 154] width 168 height 17
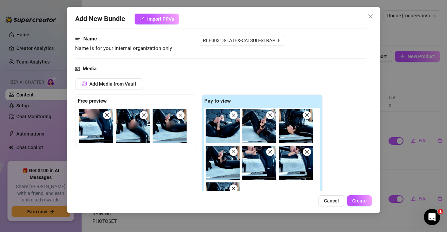
scroll to position [34, 0]
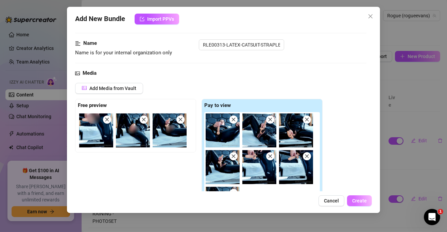
click at [368, 197] on button "Create" at bounding box center [359, 201] width 25 height 11
